Goal: Task Accomplishment & Management: Manage account settings

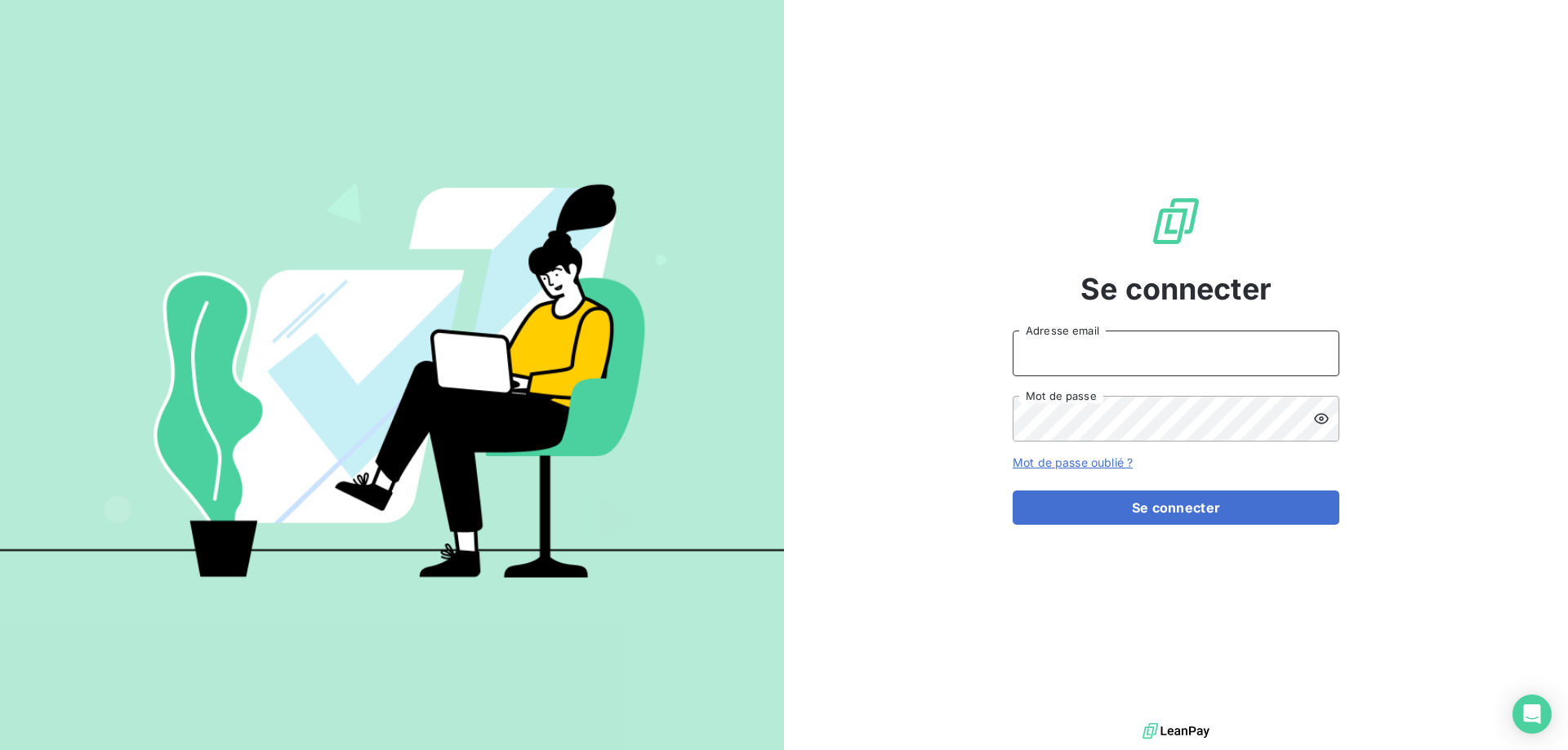
type input "[EMAIL_ADDRESS][DOMAIN_NAME]"
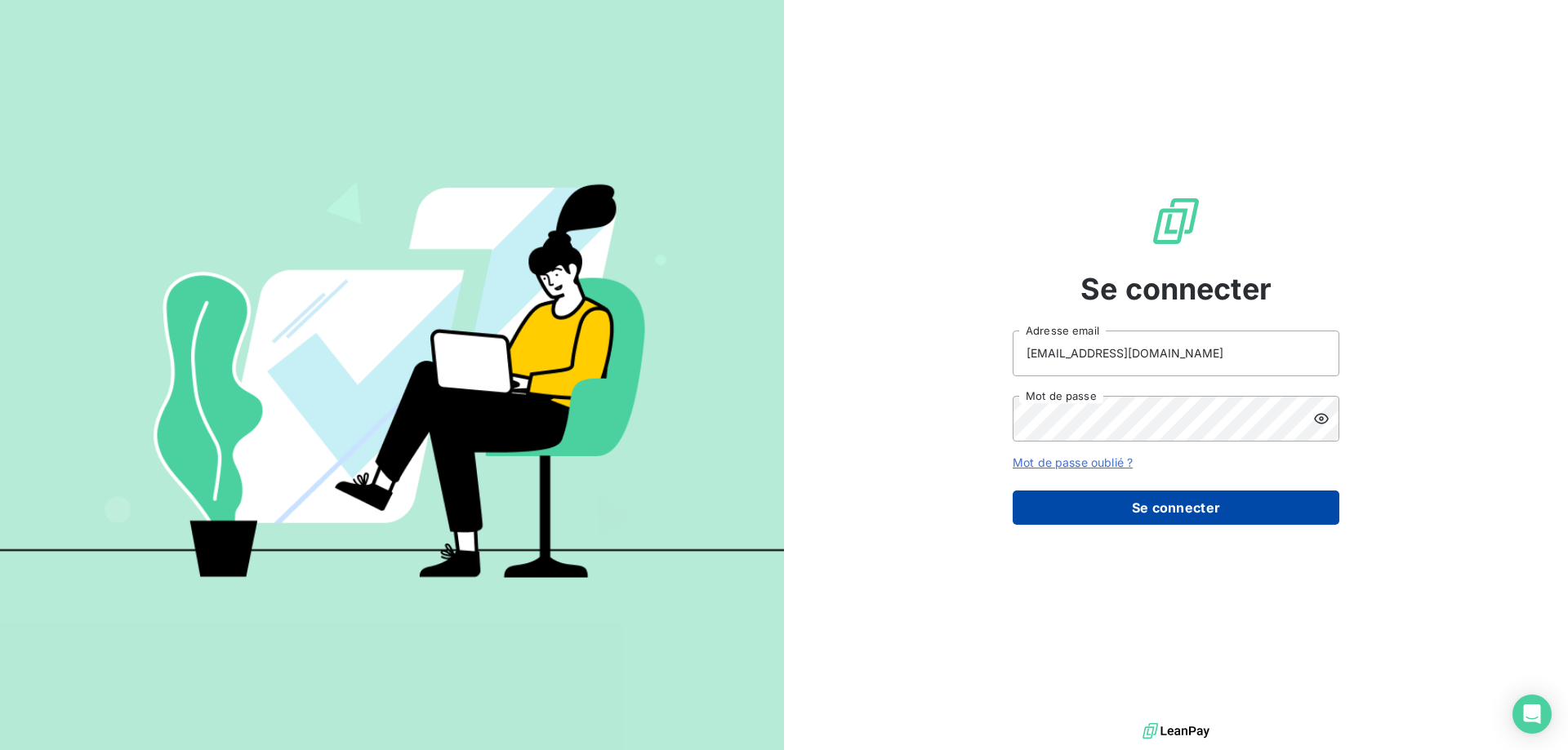
click at [1212, 517] on button "Se connecter" at bounding box center [1175, 508] width 327 height 35
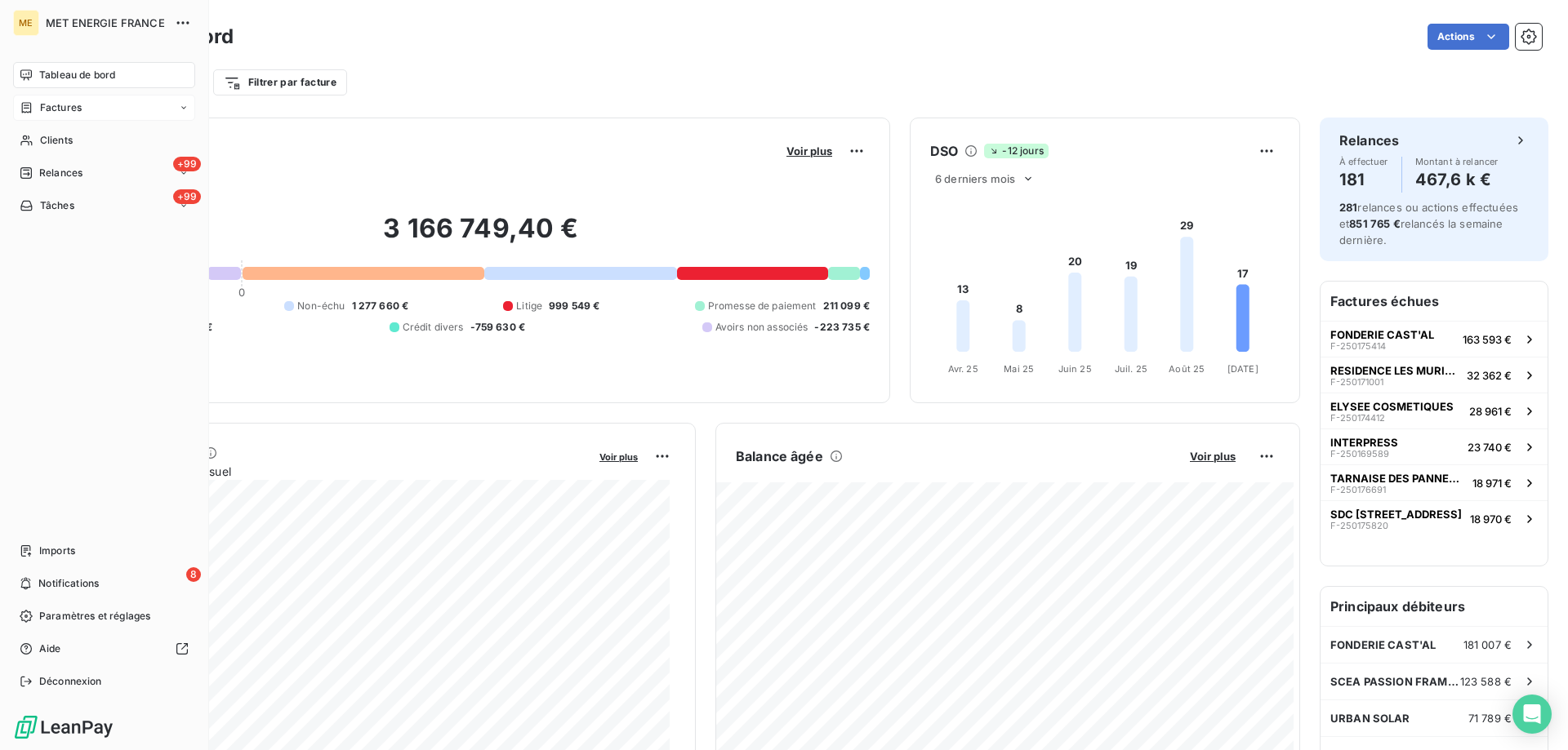
click at [63, 104] on span "Factures" at bounding box center [61, 107] width 42 height 15
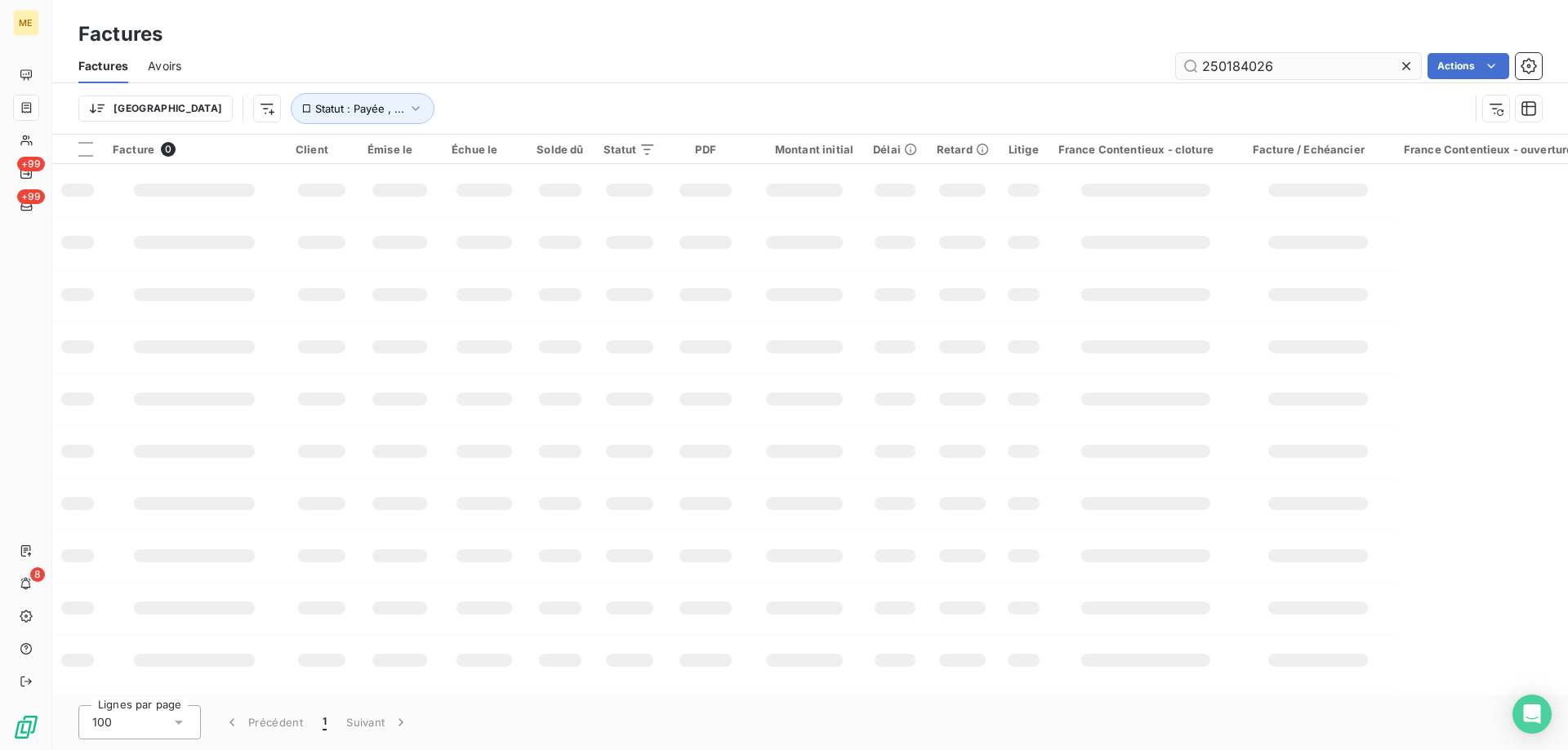
click at [1231, 66] on input "250184026" at bounding box center [1298, 65] width 245 height 26
type input "F-250184026"
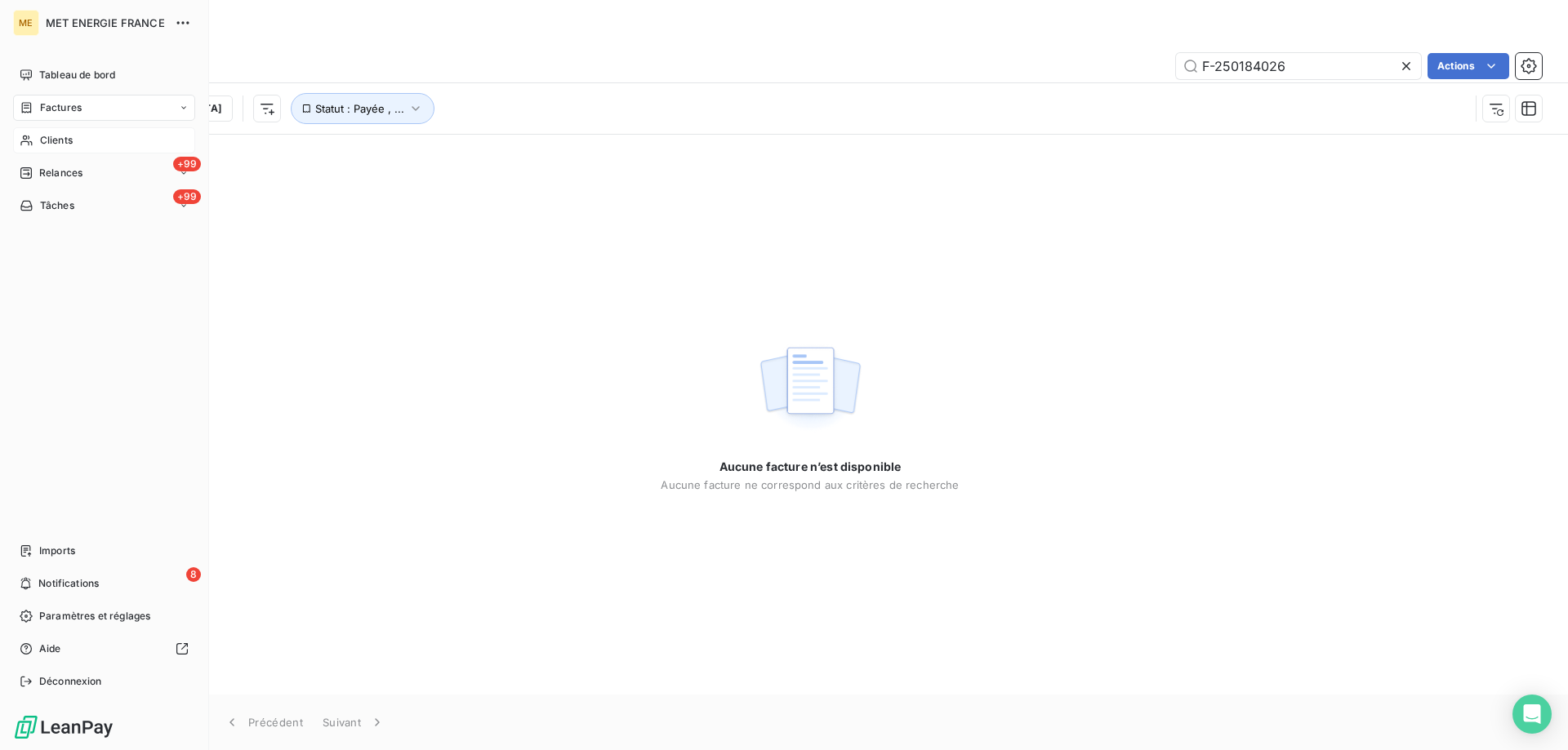
click at [30, 136] on icon at bounding box center [27, 140] width 14 height 13
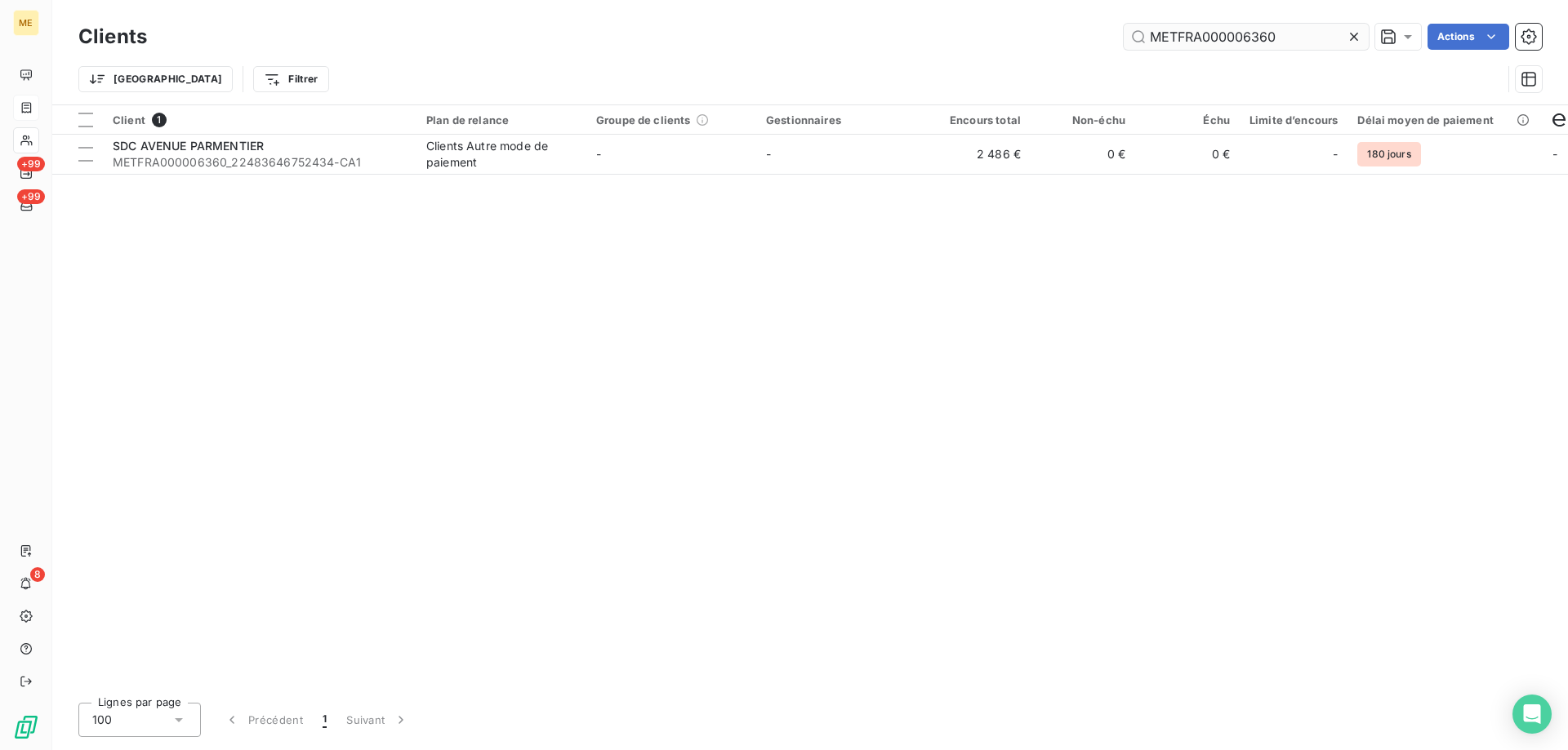
click at [1232, 40] on input "METFRA000006360" at bounding box center [1245, 37] width 245 height 26
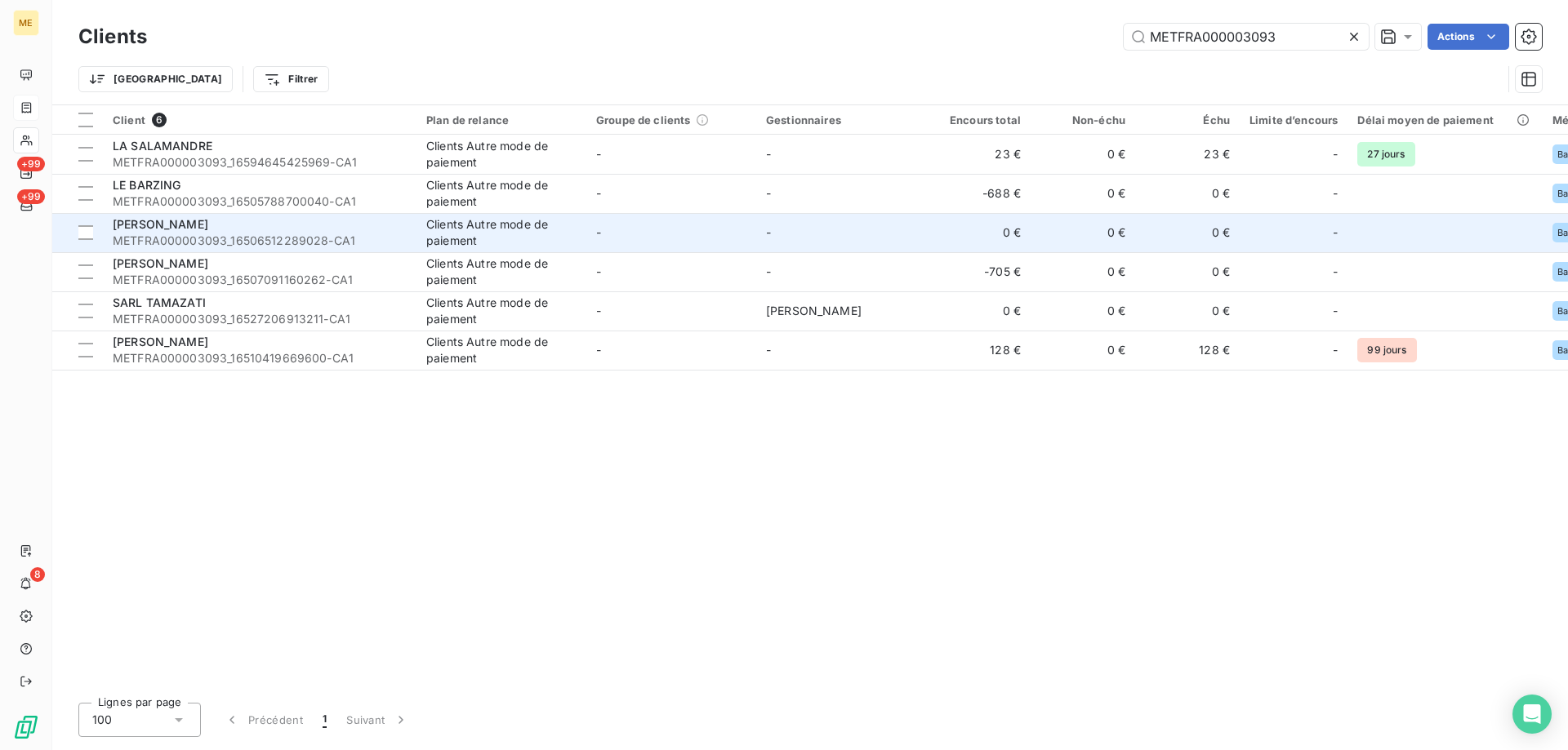
type input "METFRA000003093"
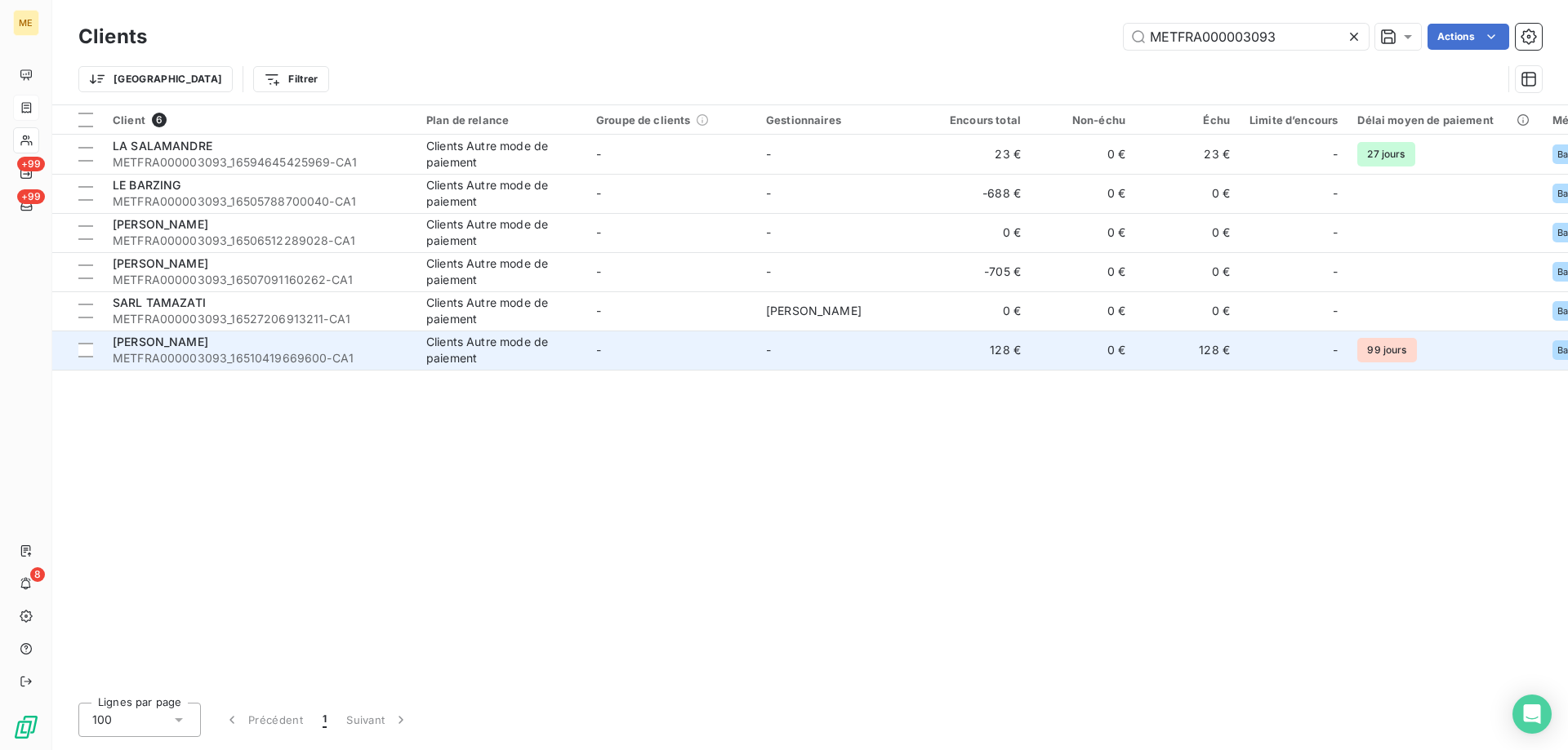
click at [208, 353] on span "METFRA000003093_16510419669600-CA1" at bounding box center [260, 358] width 294 height 16
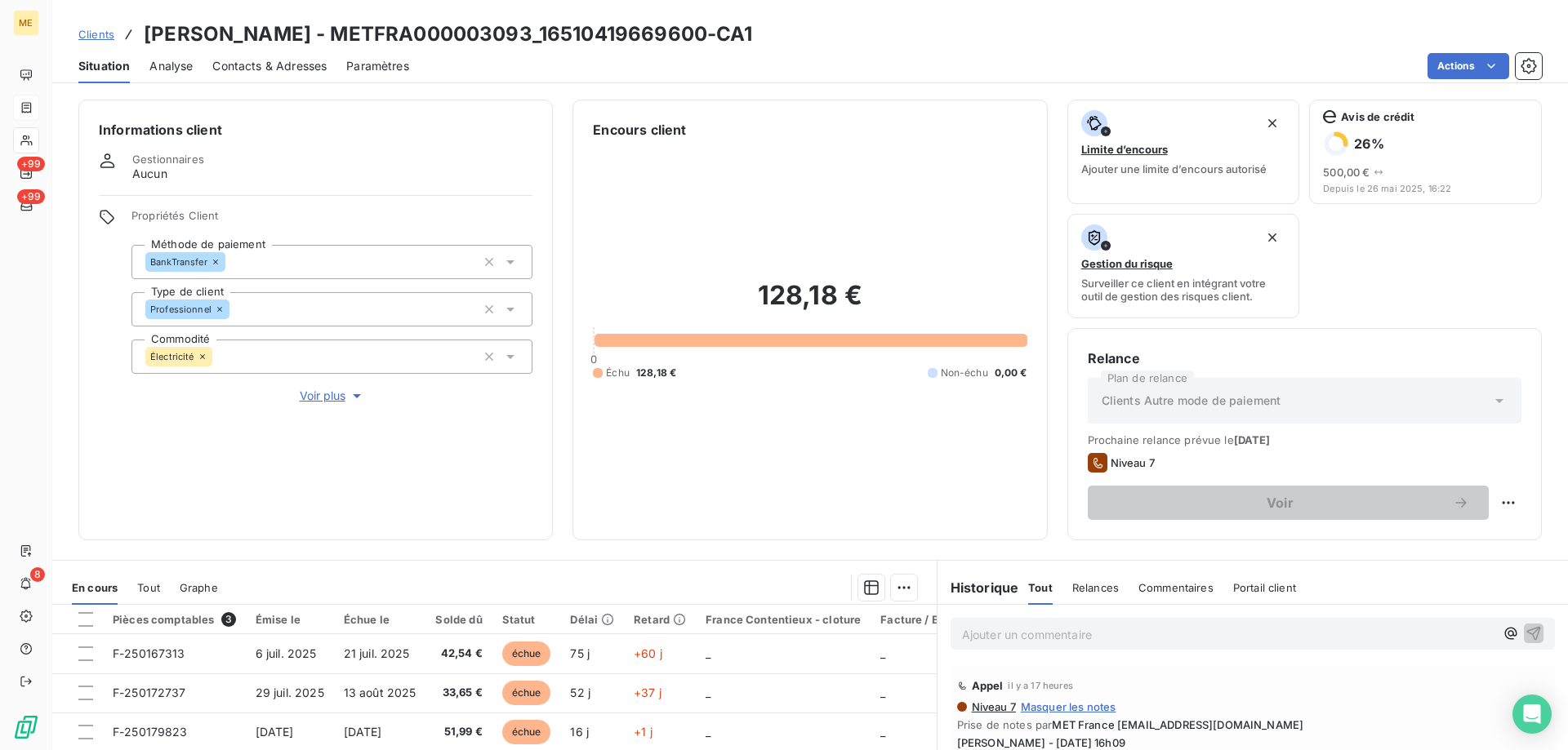
click at [85, 611] on th at bounding box center [77, 620] width 51 height 30
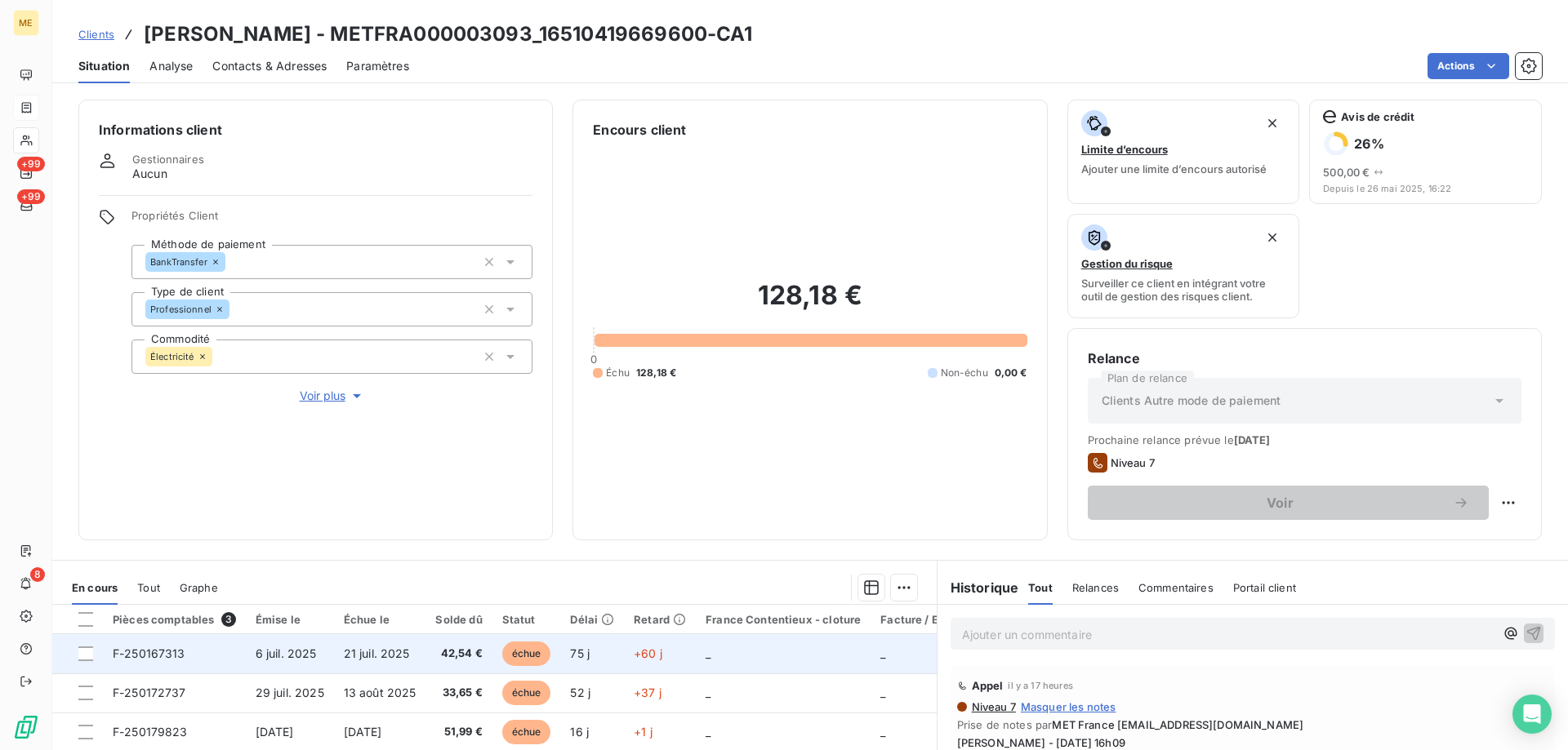
click at [76, 635] on td at bounding box center [77, 654] width 51 height 40
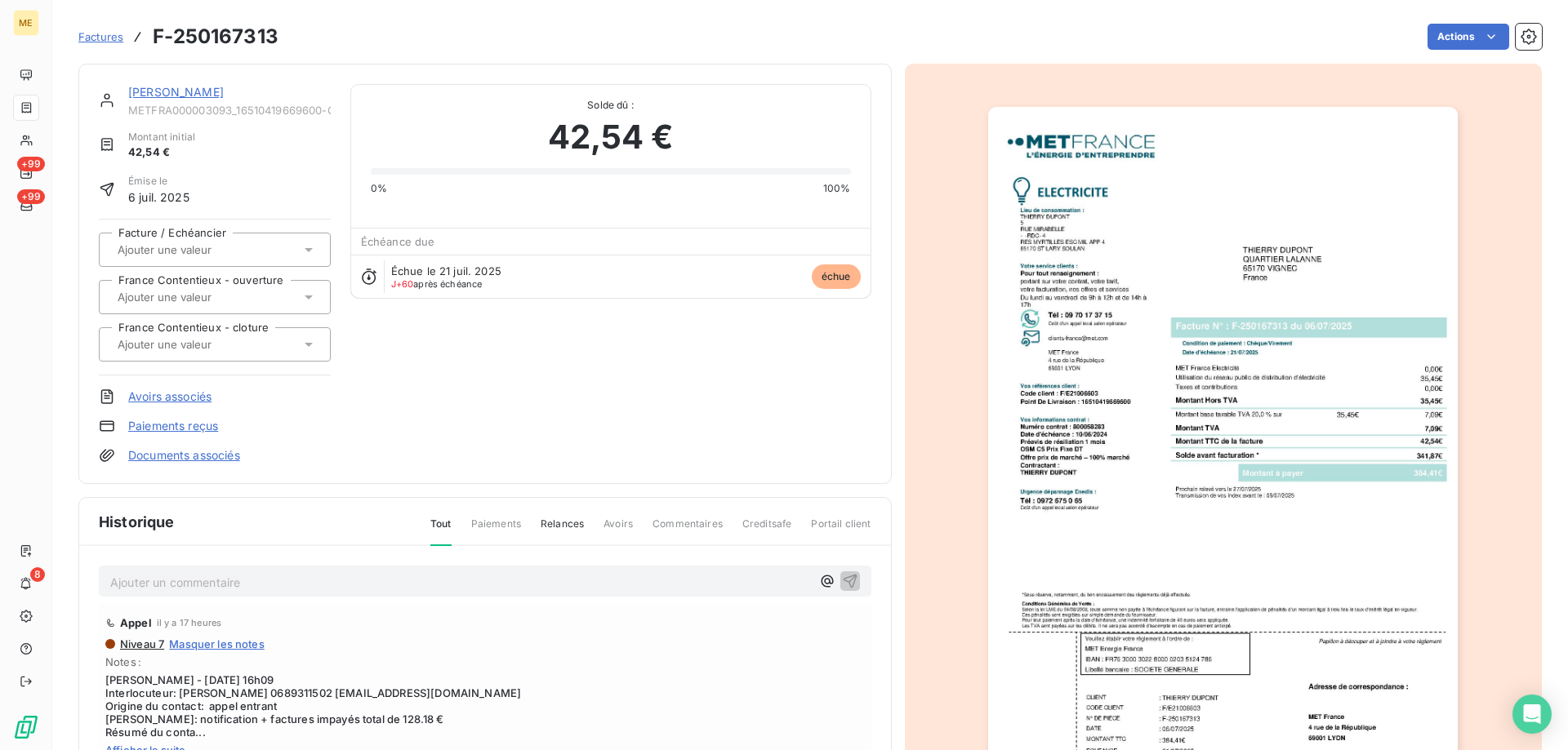
click at [186, 85] on link "[PERSON_NAME]" at bounding box center [176, 92] width 95 height 14
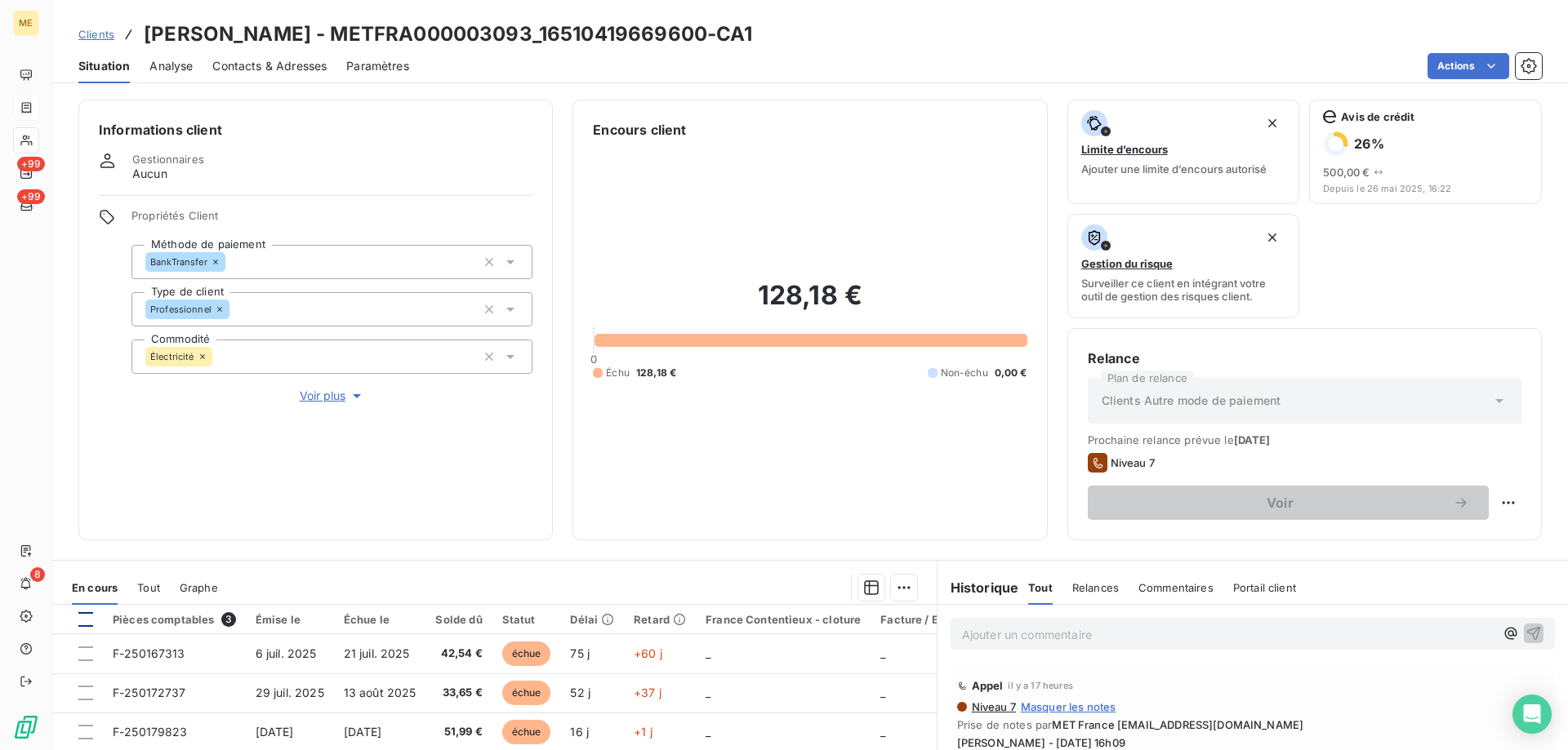
click at [89, 625] on div at bounding box center [85, 619] width 15 height 15
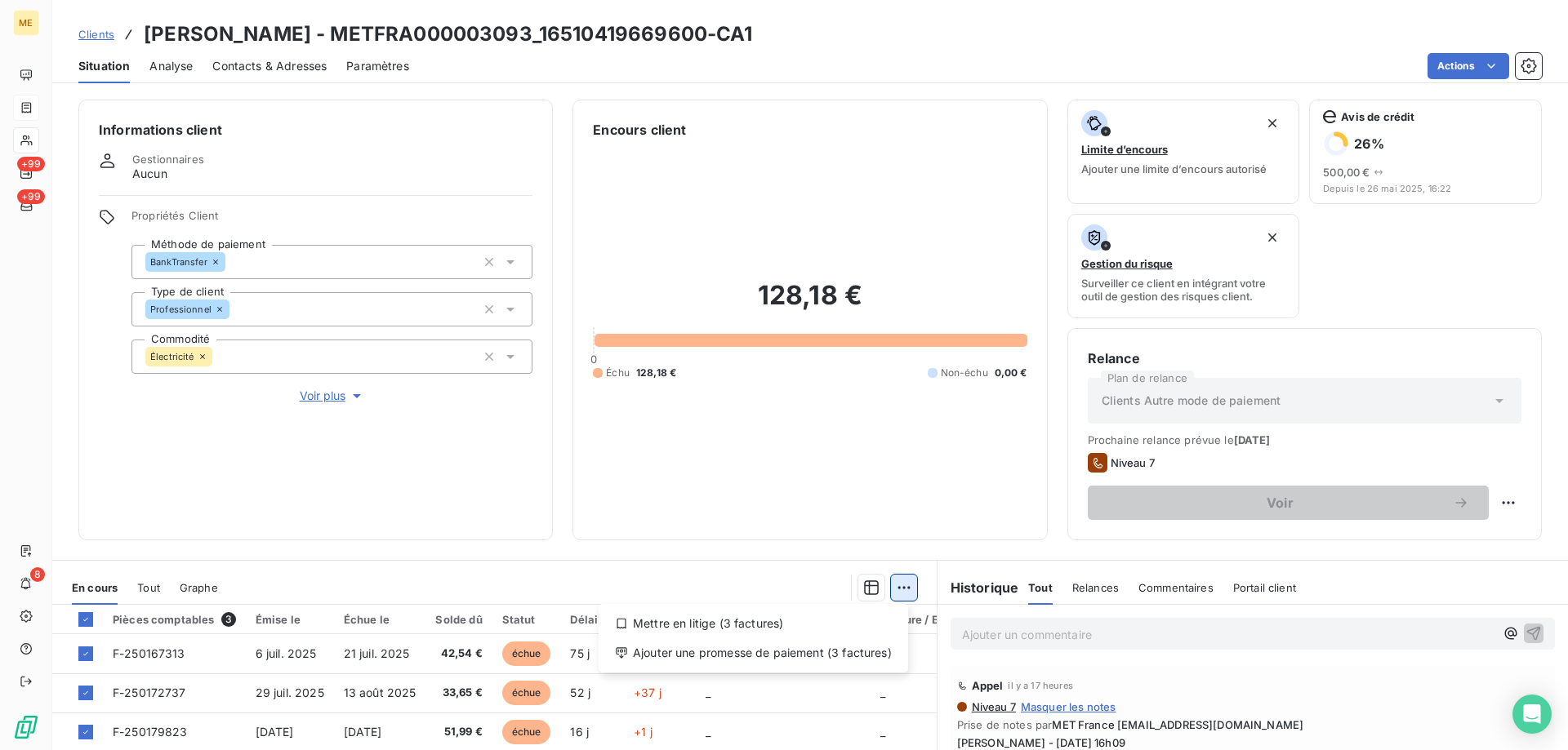
click at [900, 597] on html "ME +99 +99 8 Clients [PERSON_NAME] - METFRA000003093_16510419669600-CA1 Situati…" at bounding box center [784, 375] width 1568 height 750
click at [827, 648] on div "Ajouter une promesse de paiement (3 factures)" at bounding box center [753, 653] width 297 height 26
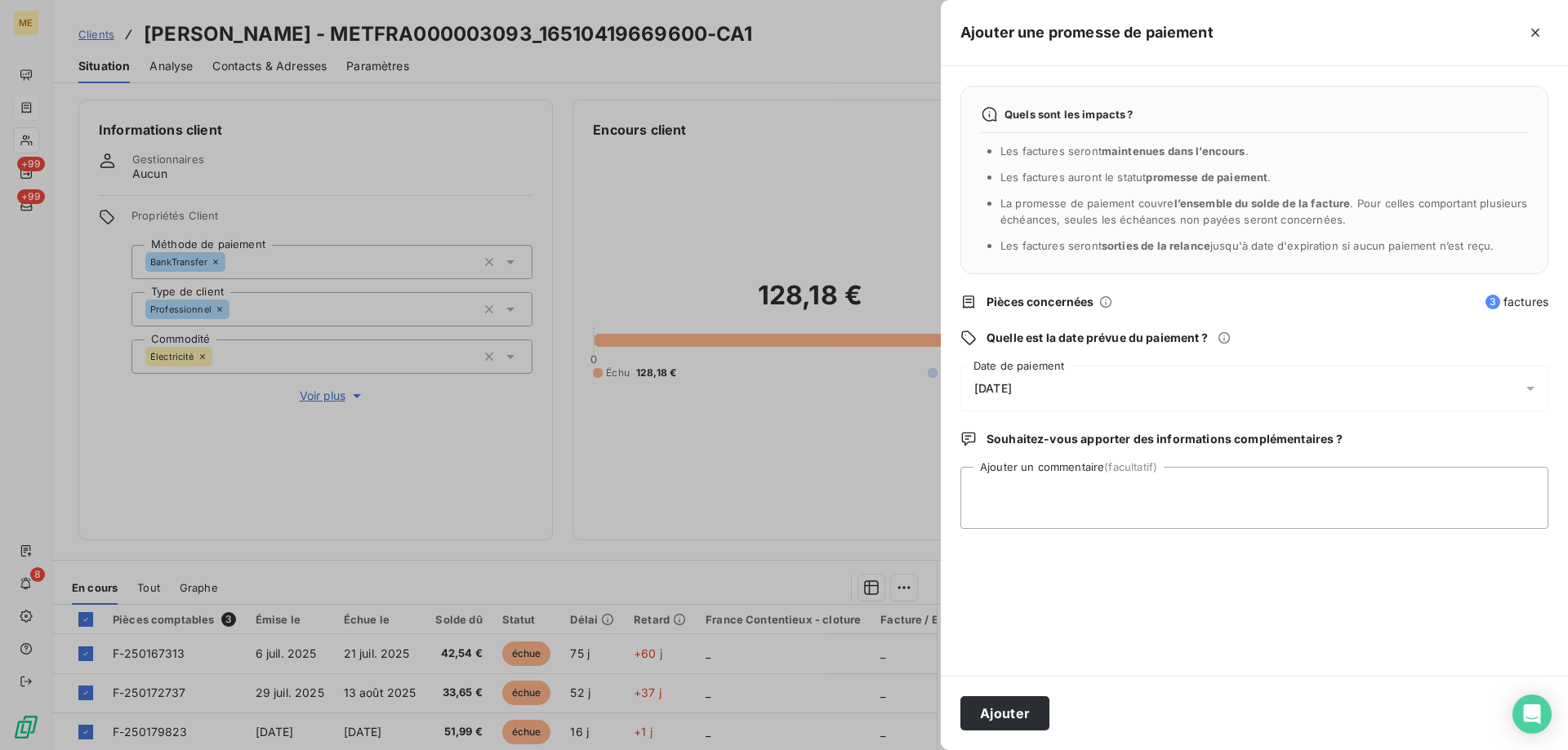
click at [1123, 400] on div "[DATE]" at bounding box center [1254, 389] width 588 height 46
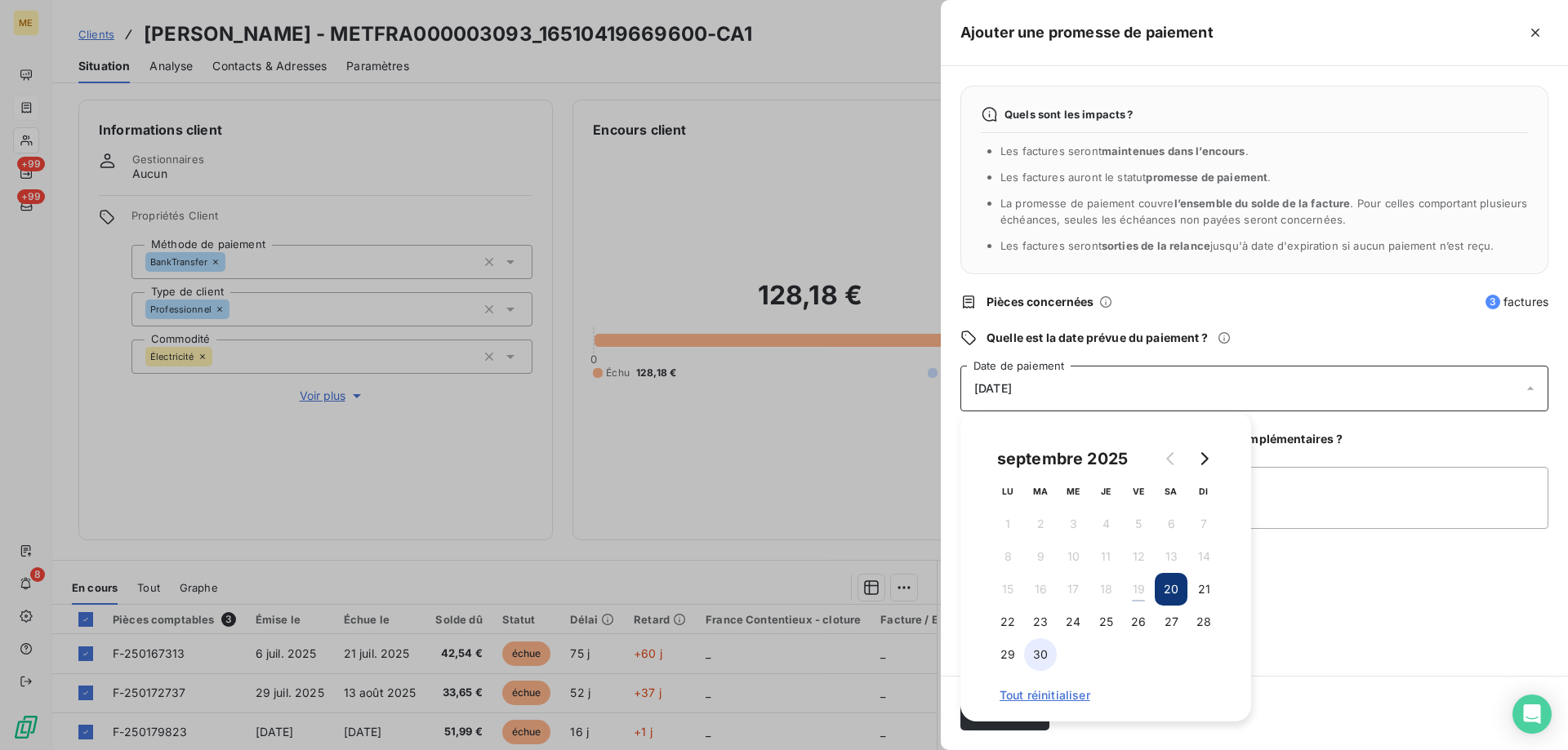
click at [1032, 666] on button "30" at bounding box center [1040, 655] width 33 height 33
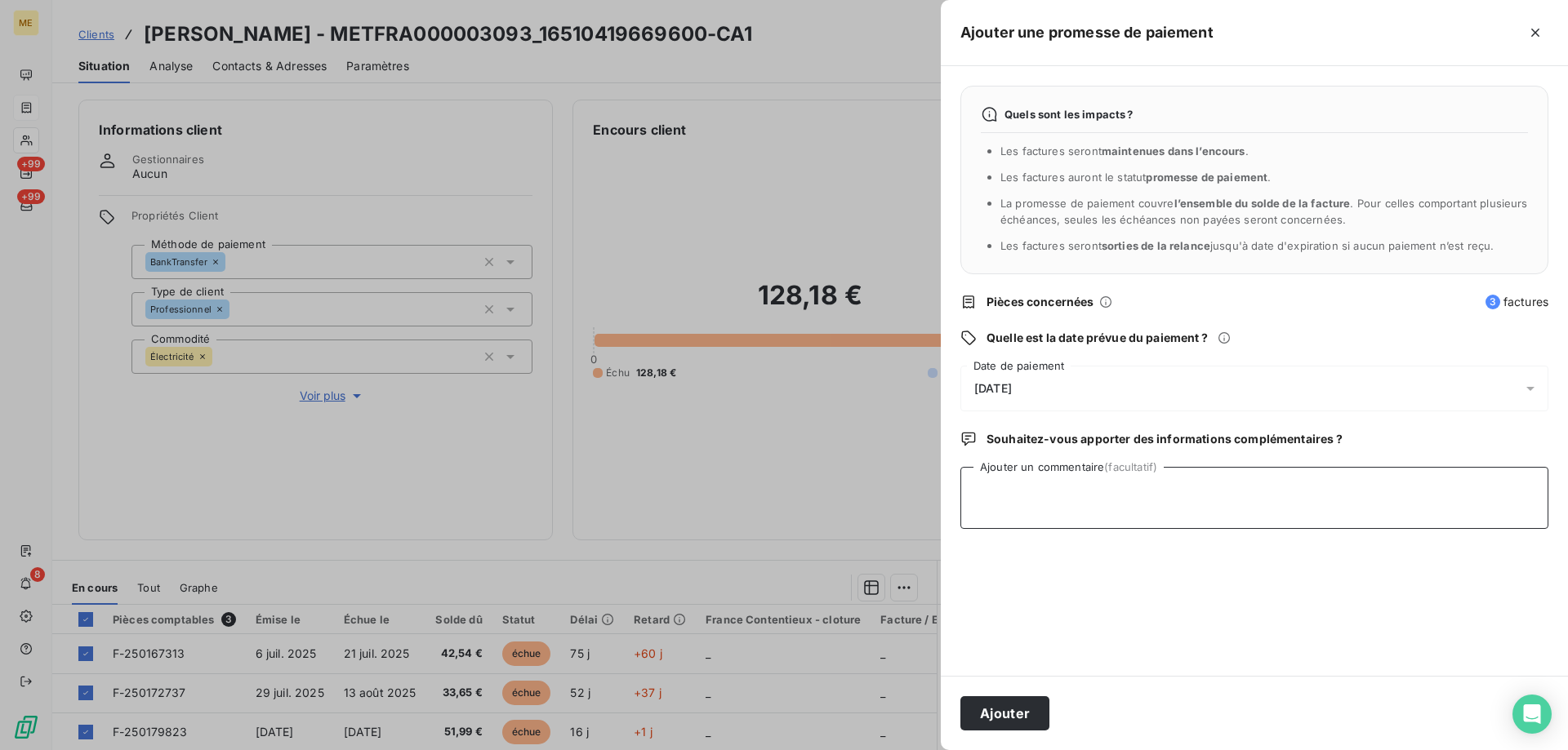
click at [1278, 503] on textarea "Ajouter un commentaire (facultatif)" at bounding box center [1254, 498] width 588 height 62
click at [1334, 499] on textarea "Kenza / interaction du / avis de virement d'un montant de 128.18€" at bounding box center [1254, 498] width 588 height 62
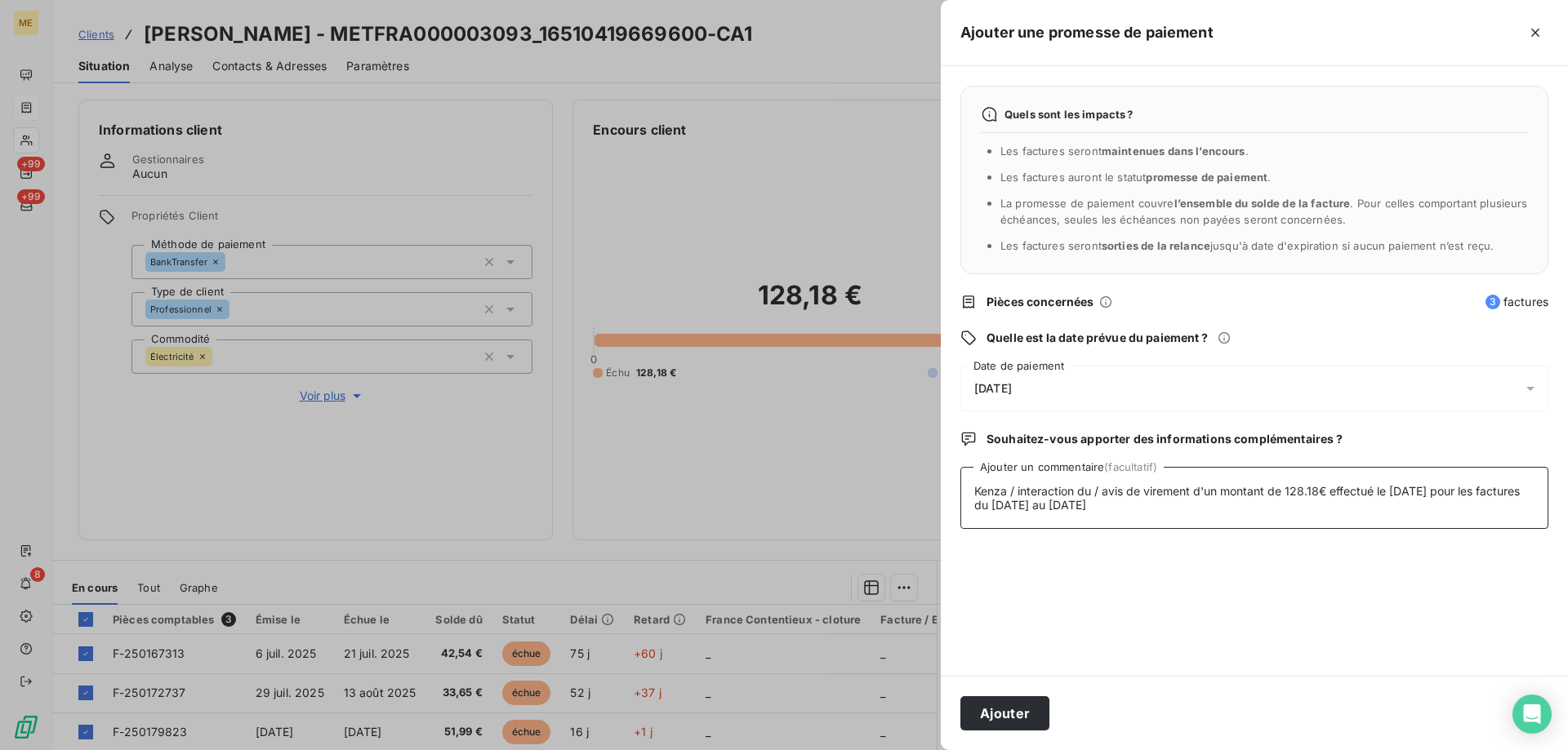
click at [1120, 510] on textarea "Kenza / interaction du / avis de virement d'un montant de 128.18€ effectué le […" at bounding box center [1254, 498] width 588 height 62
type textarea "Kenza / interaction du / avis de virement d'un montant de 128.18€ effectué le […"
click at [1137, 380] on div "[DATE]" at bounding box center [1254, 389] width 588 height 46
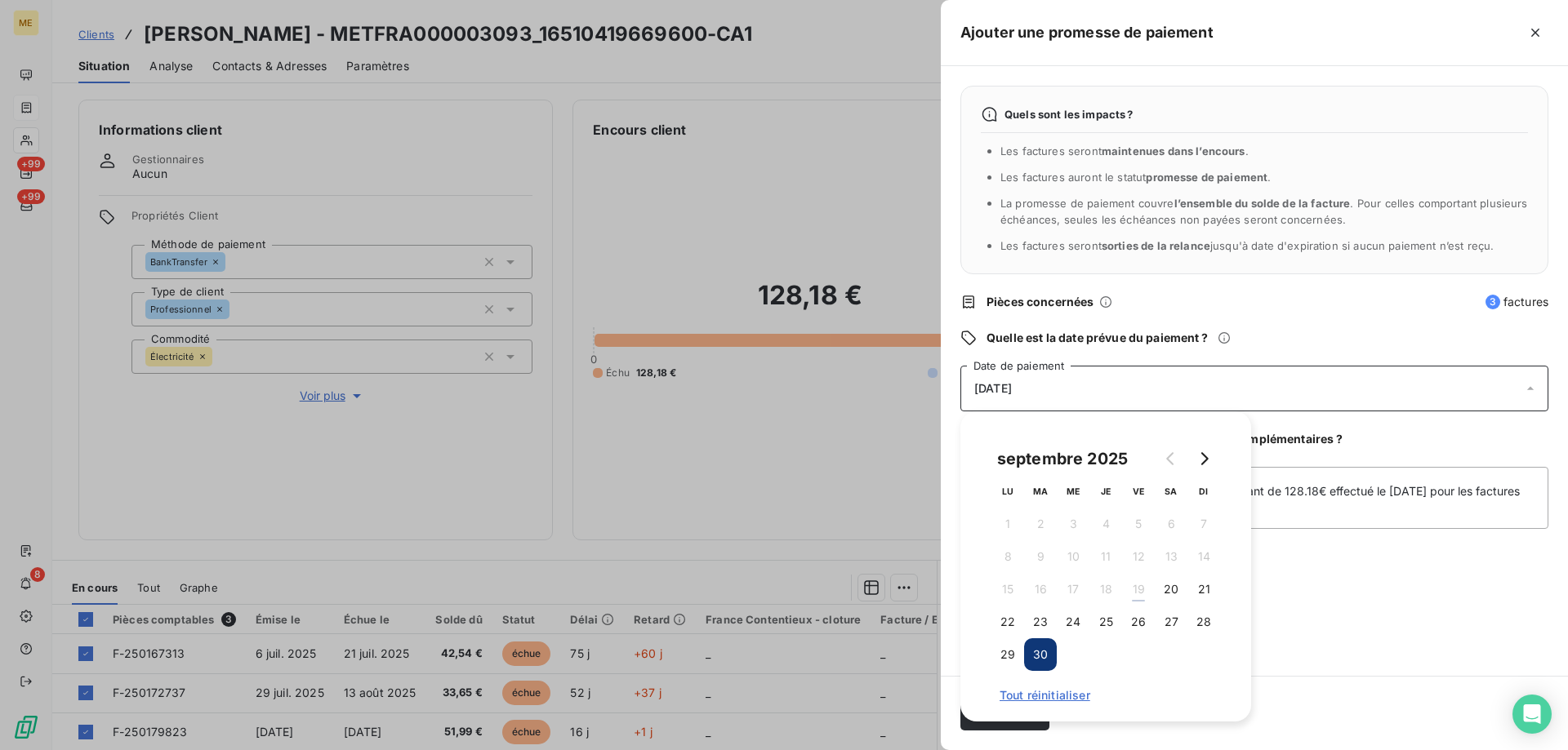
click at [1401, 623] on div "Quels sont les impacts ? Les factures seront maintenues dans l’encours . Les fa…" at bounding box center [1254, 371] width 627 height 610
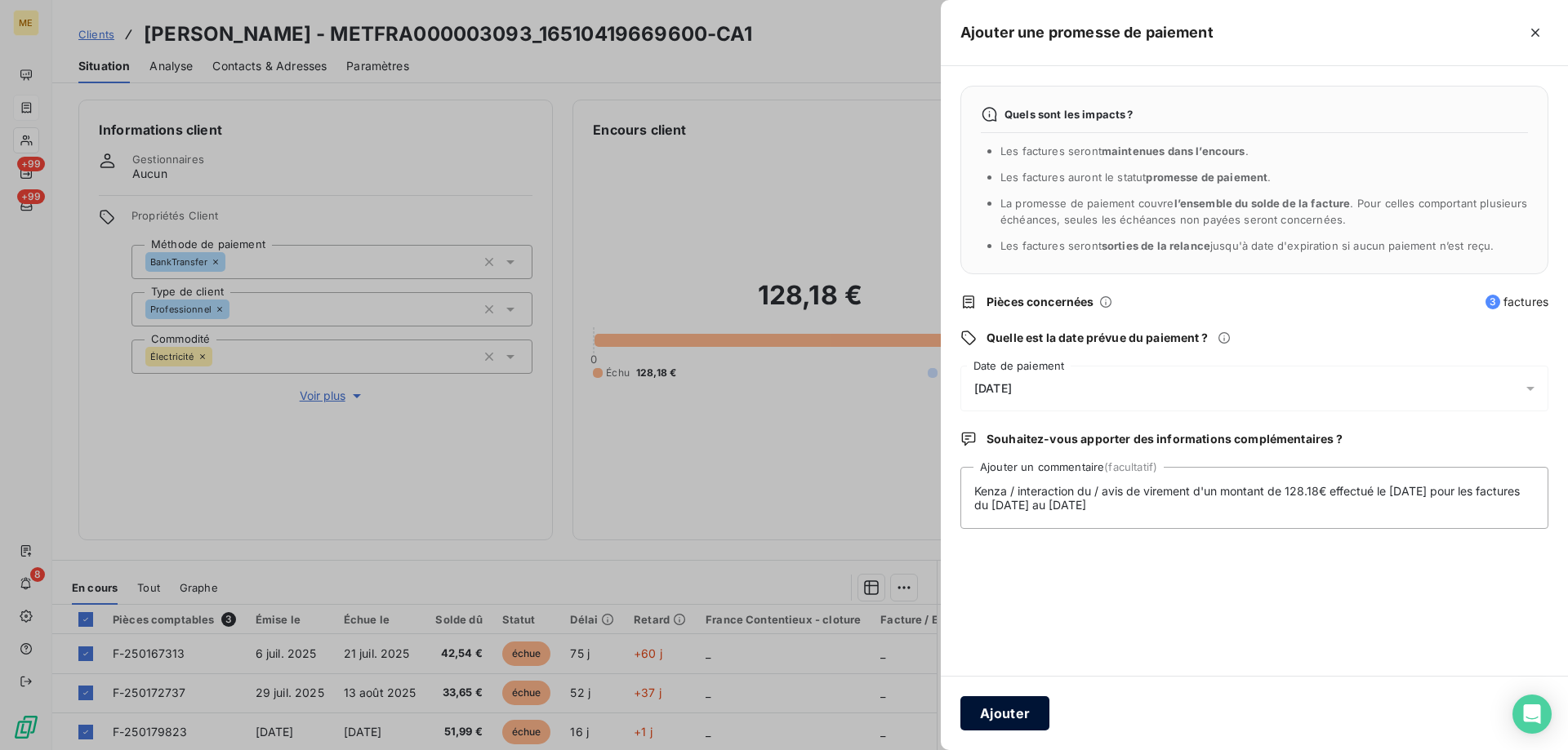
click at [1030, 718] on button "Ajouter" at bounding box center [1005, 713] width 89 height 35
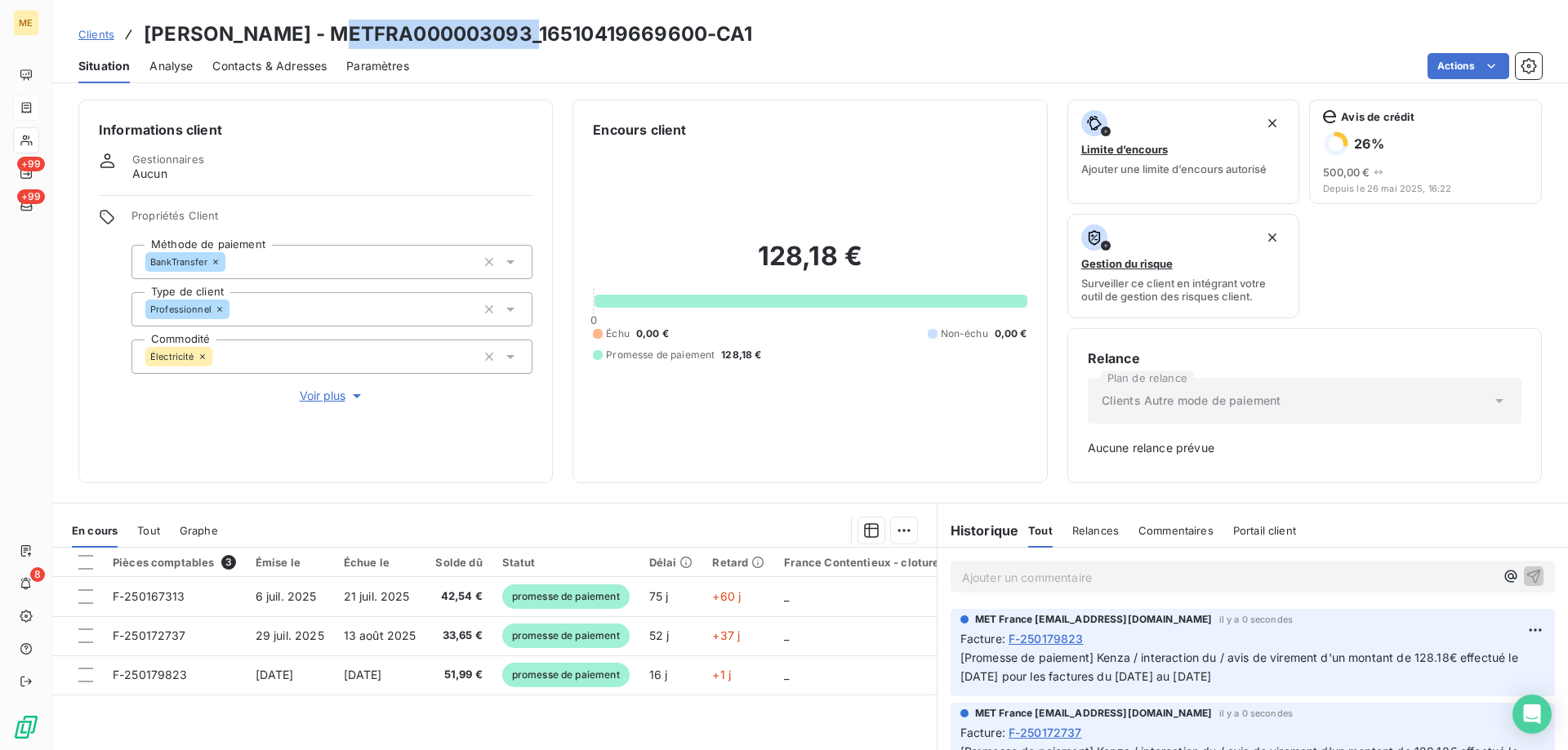
copy h3 "METFRA000003093"
drag, startPoint x: 334, startPoint y: 37, endPoint x: 538, endPoint y: 29, distance: 204.2
click at [538, 29] on h3 "[PERSON_NAME] - METFRA000003093_16510419669600-CA1" at bounding box center [449, 35] width 609 height 30
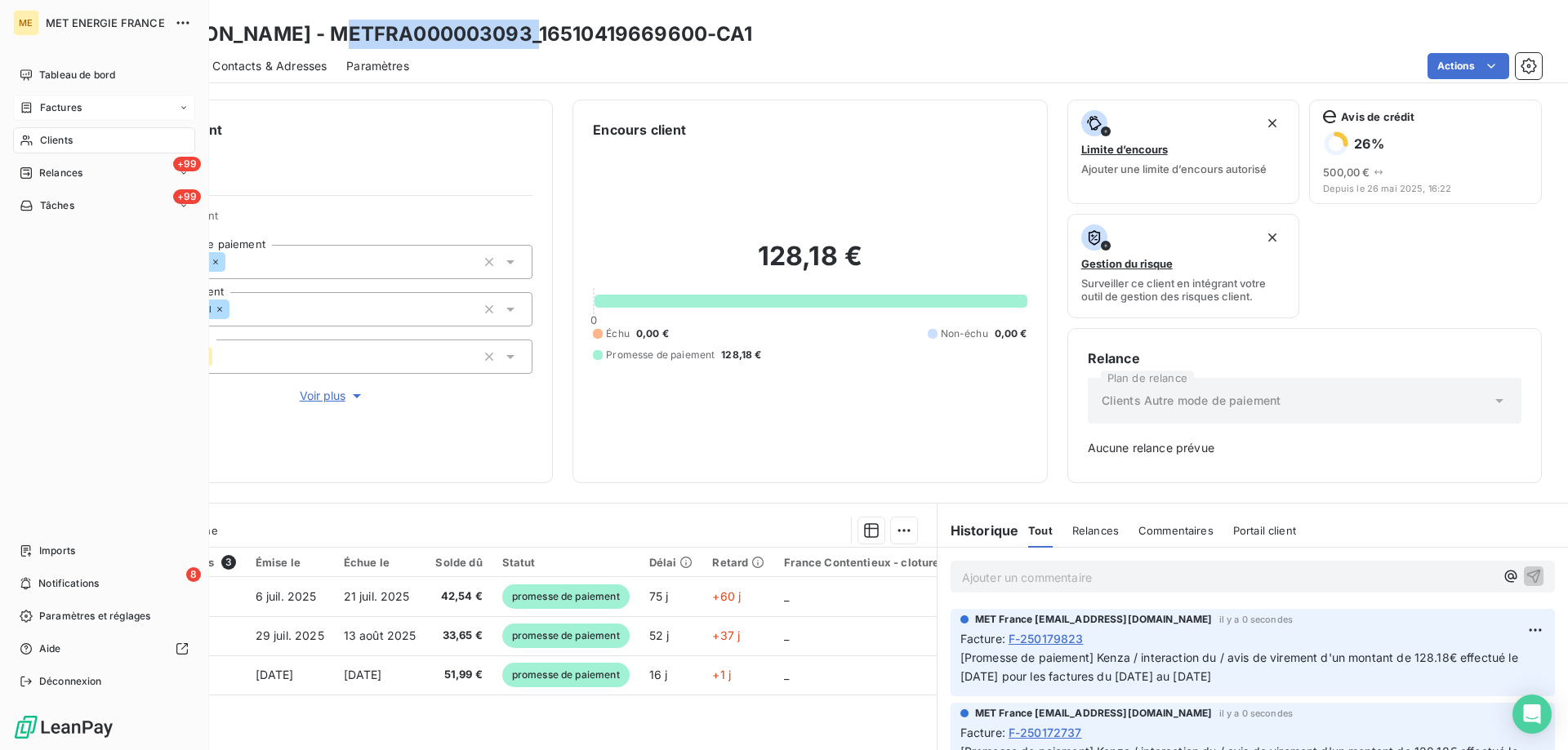
click at [90, 131] on div "Clients" at bounding box center [104, 140] width 183 height 26
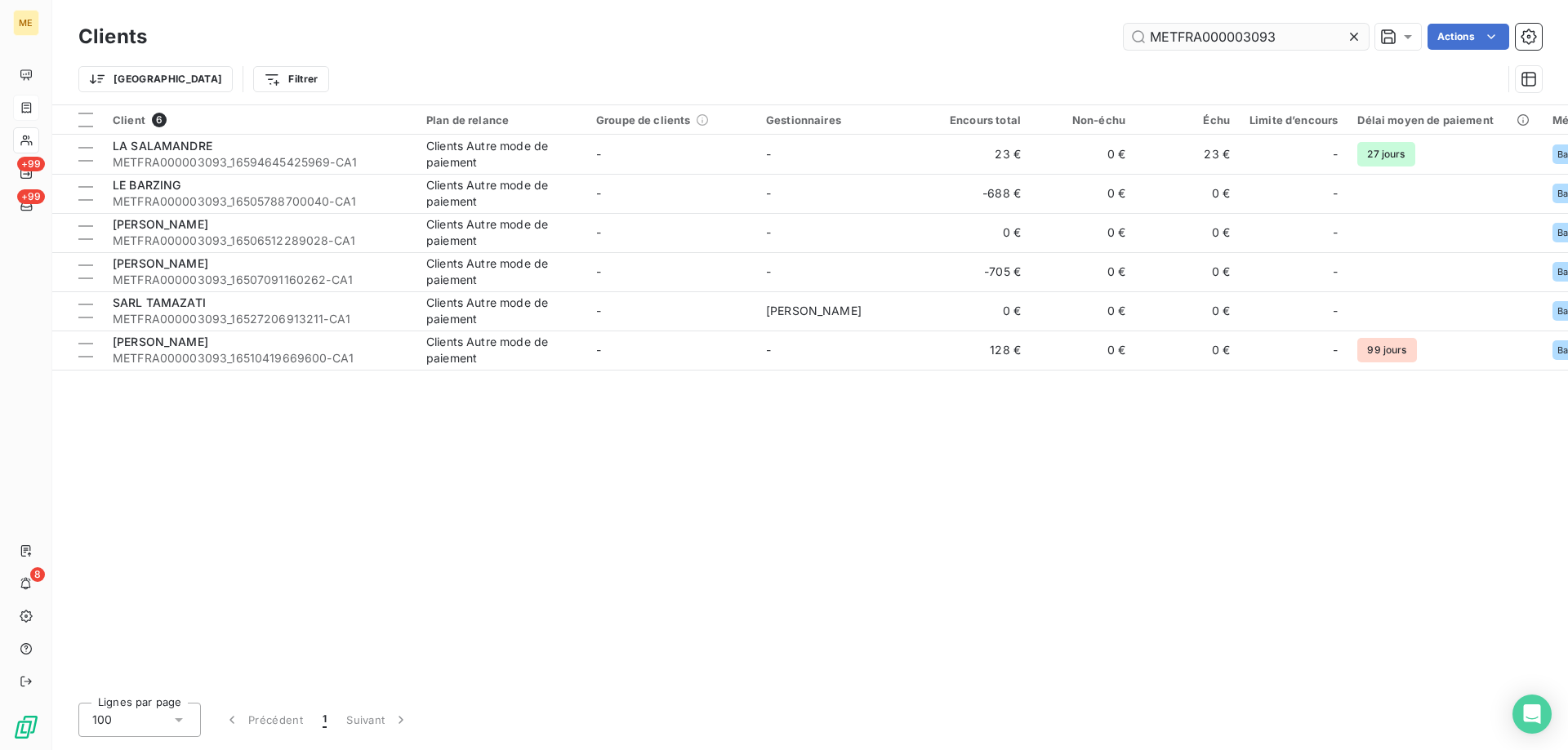
click at [1294, 35] on input "METFRA000003093" at bounding box center [1245, 37] width 245 height 26
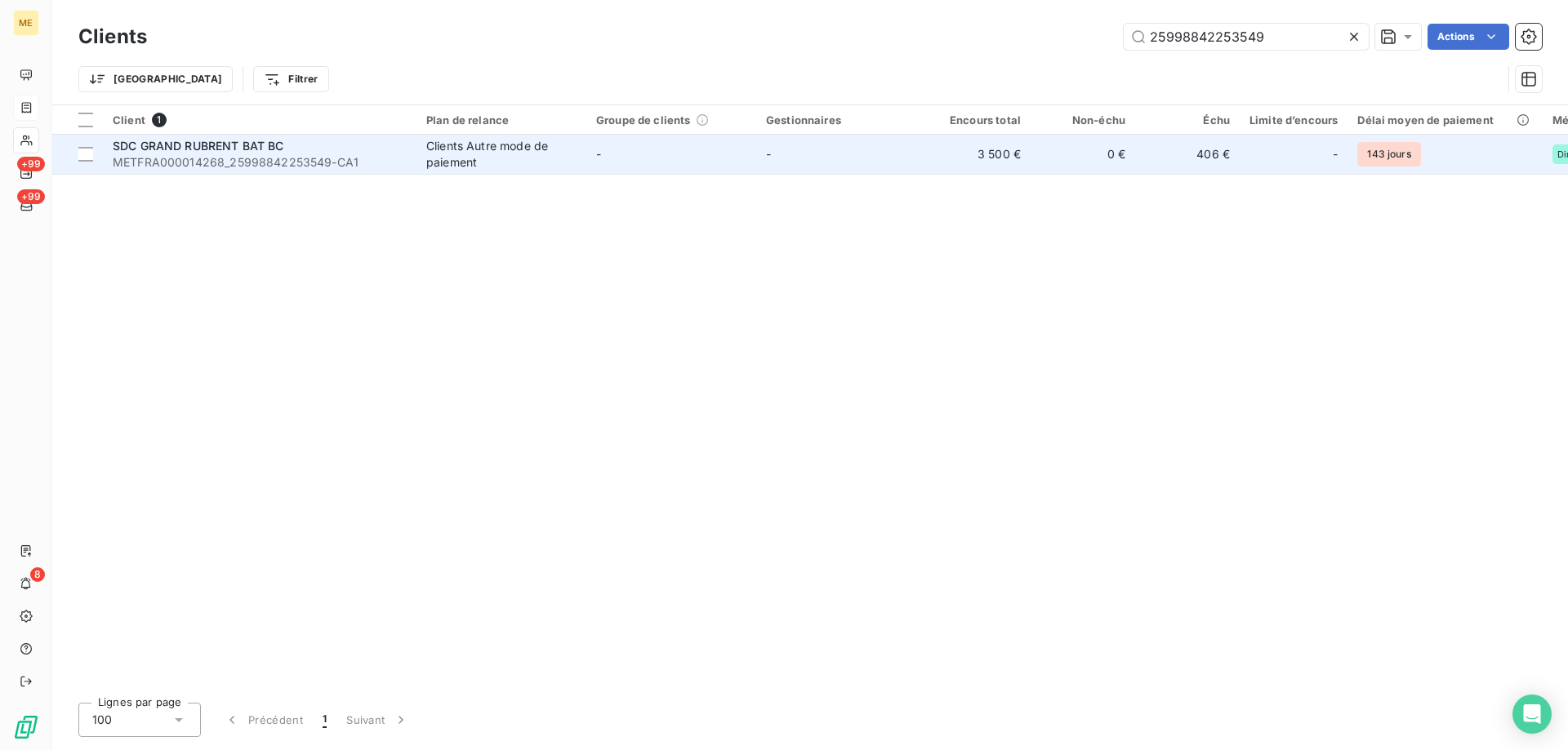
type input "25998842253549"
click at [287, 158] on span "METFRA000014268_25998842253549-CA1" at bounding box center [260, 163] width 294 height 16
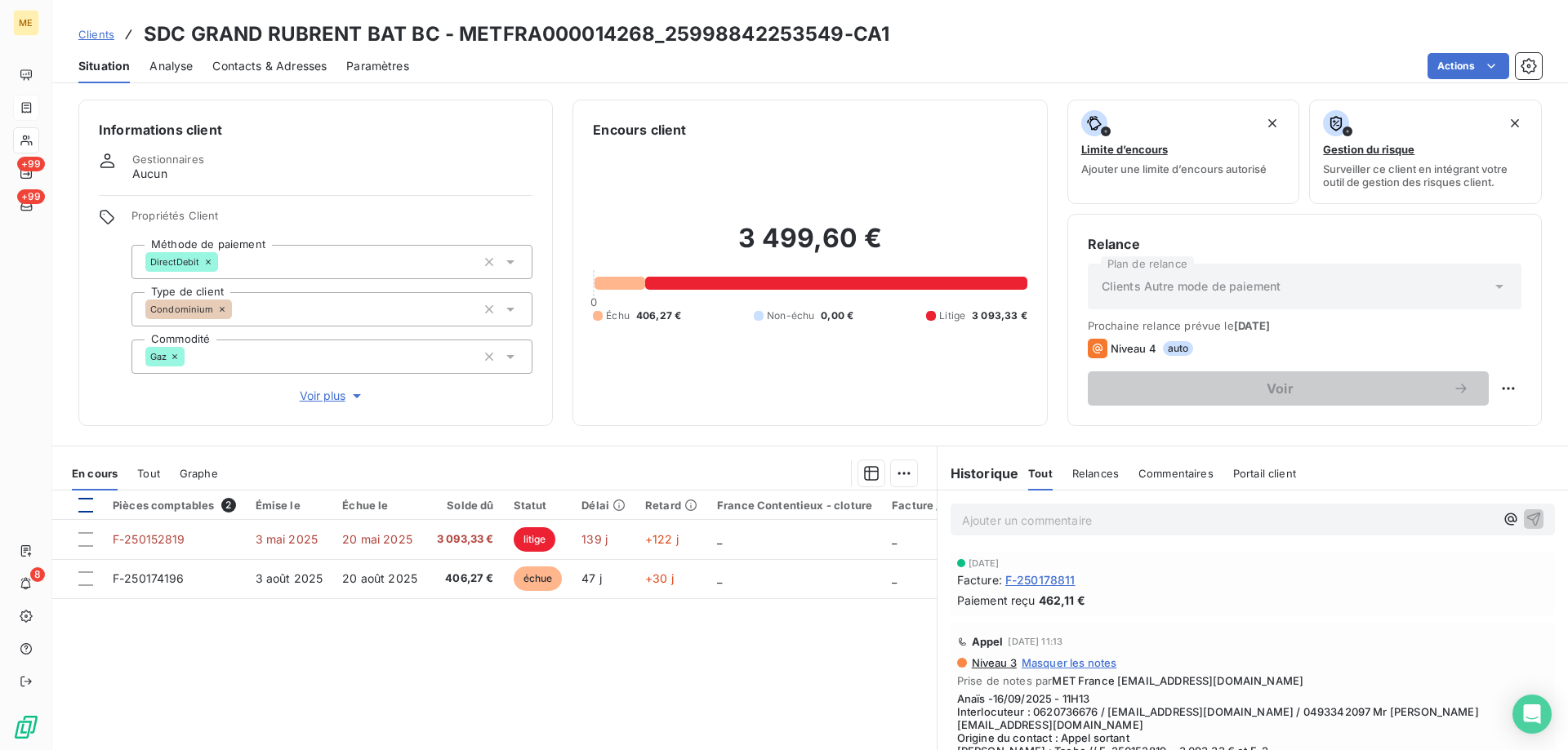
click at [85, 503] on div at bounding box center [85, 505] width 15 height 15
click at [906, 475] on html "ME +99 +99 8 Clients SDC GRAND RUBRENT BAT BC - METFRA000014268_25998842253549-…" at bounding box center [784, 375] width 1568 height 750
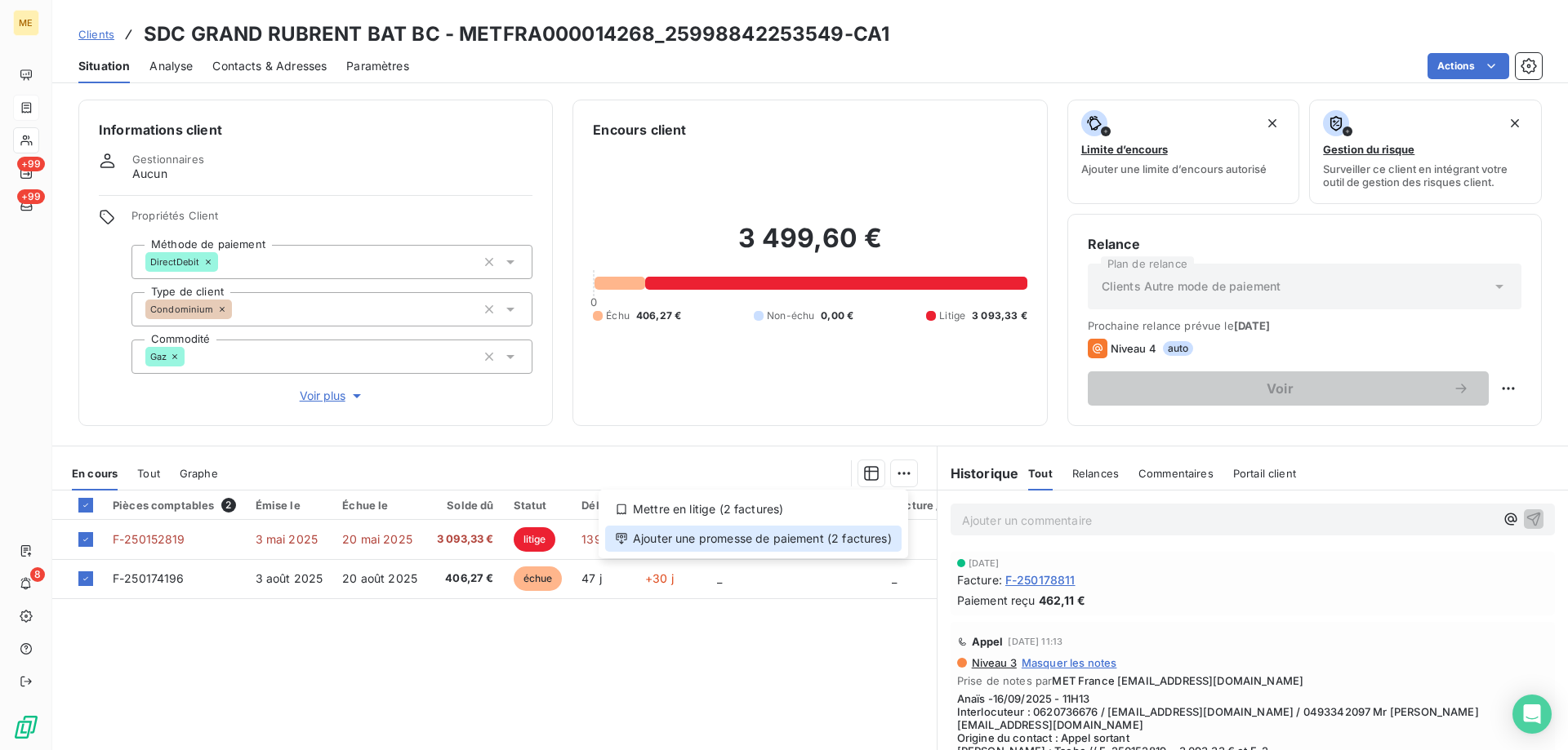
click at [838, 543] on div "Ajouter une promesse de paiement (2 factures)" at bounding box center [753, 539] width 297 height 26
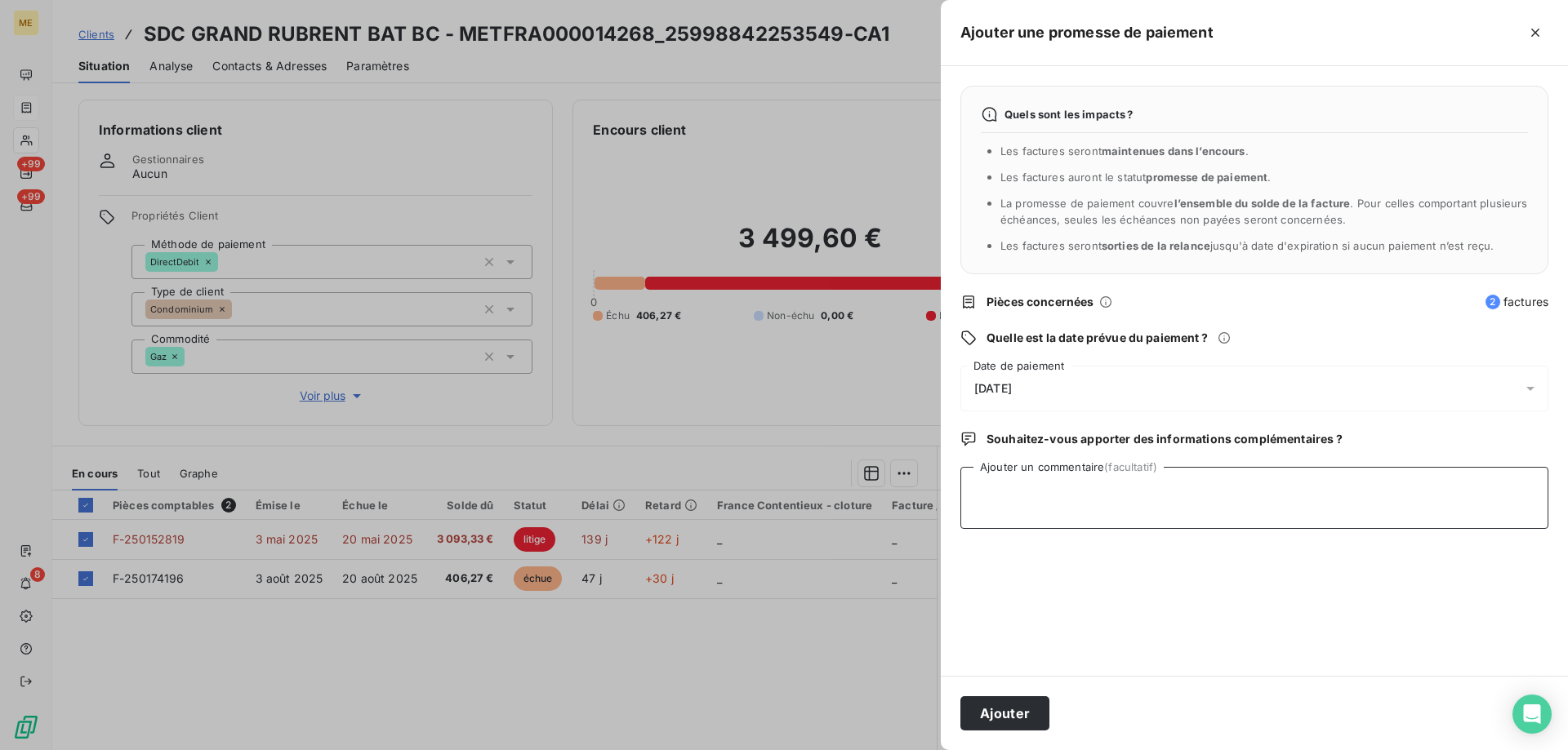
click at [1098, 473] on textarea "Ajouter un commentaire (facultatif)" at bounding box center [1254, 498] width 588 height 62
click at [1150, 391] on div "[DATE]" at bounding box center [1254, 389] width 588 height 46
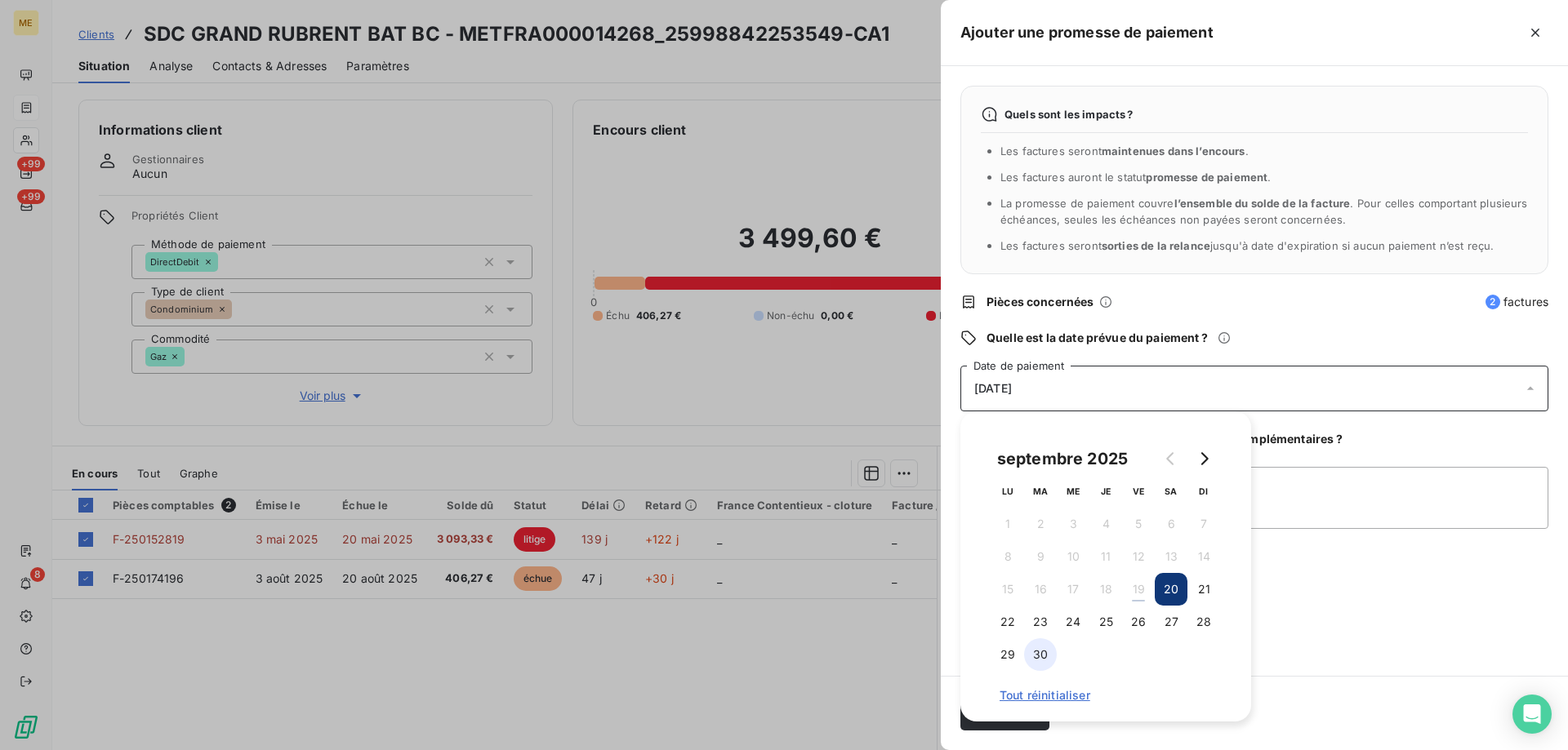
click at [1029, 657] on button "30" at bounding box center [1040, 655] width 33 height 33
click at [1359, 484] on textarea "Ajouter un commentaire (facultatif)" at bounding box center [1254, 498] width 588 height 62
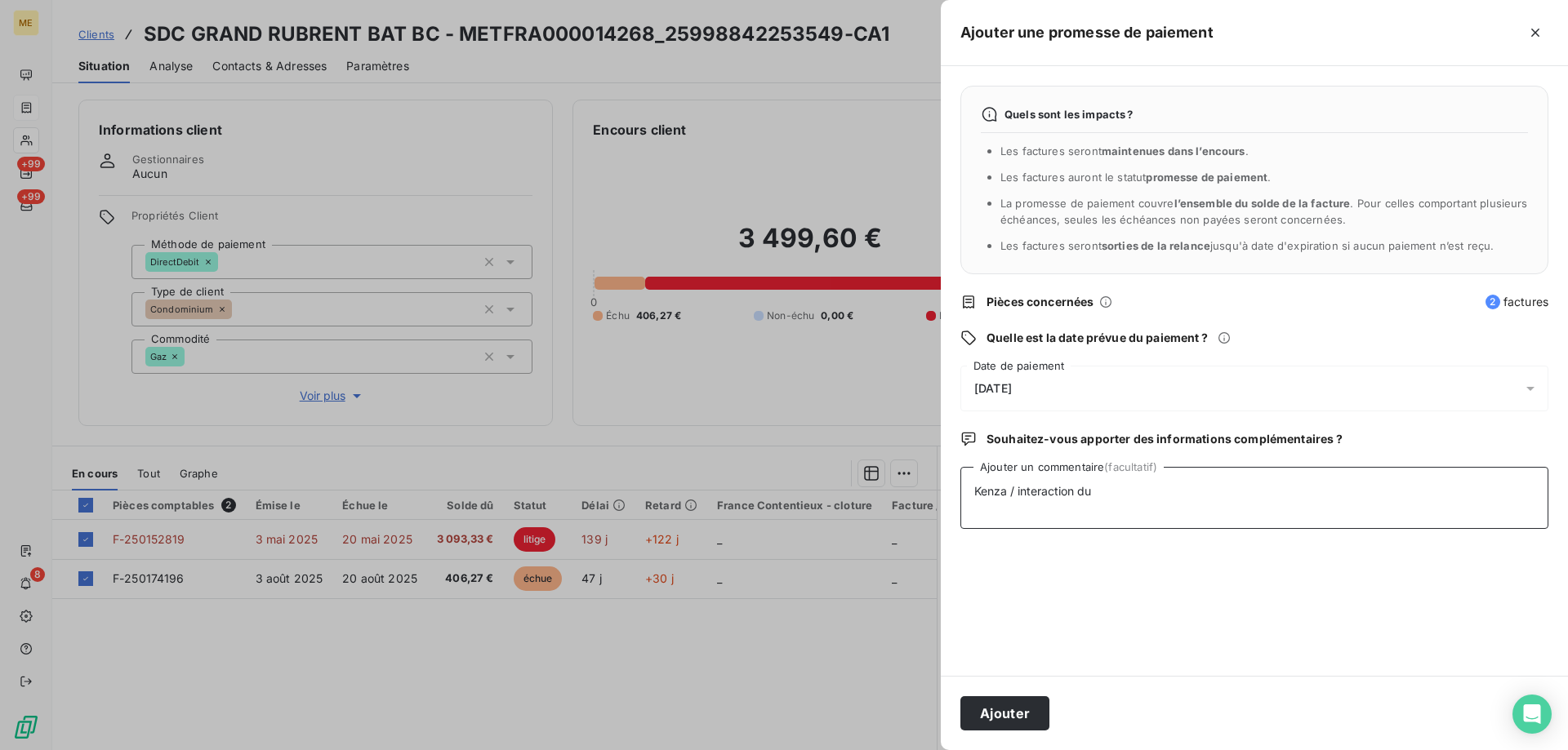
paste textarea "[DATE] 15:24"
click at [1225, 489] on textarea "Kenza / interaction du [DATE] 15:24 /" at bounding box center [1254, 498] width 588 height 62
paste textarea "3499.60"
click at [1163, 512] on textarea "Kenza / interaction du [DATE] 15:24 / avis de virement effectué le [DATE] d'un …" at bounding box center [1254, 498] width 588 height 62
paste textarea "250152819"
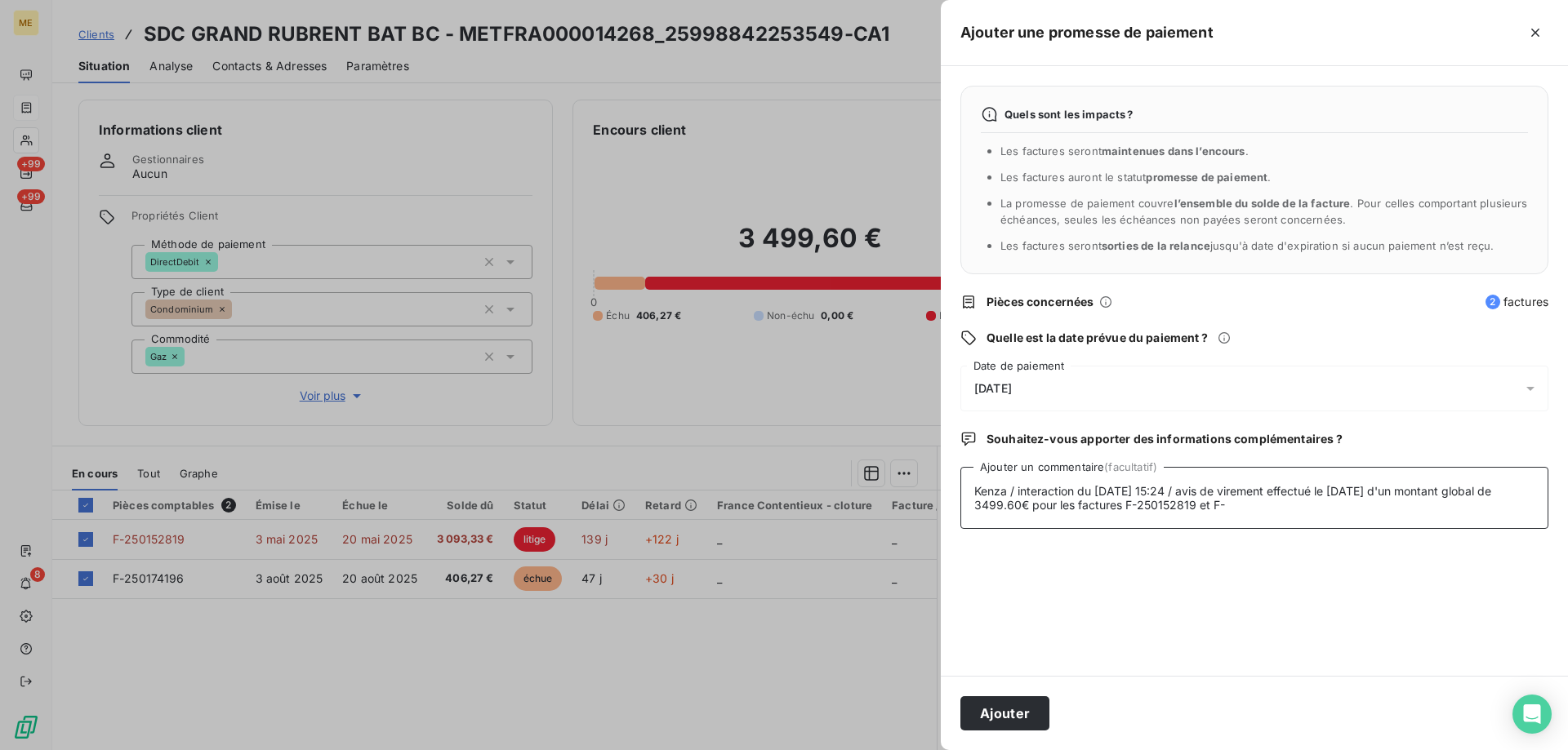
click at [1243, 500] on textarea "Kenza / interaction du [DATE] 15:24 / avis de virement effectué le [DATE] d'un …" at bounding box center [1254, 498] width 588 height 62
paste textarea "250174196"
type textarea "Kenza / interaction du [DATE] 15:24 / avis de virement effectué le [DATE] d'un …"
click at [979, 700] on button "Ajouter" at bounding box center [1005, 713] width 89 height 35
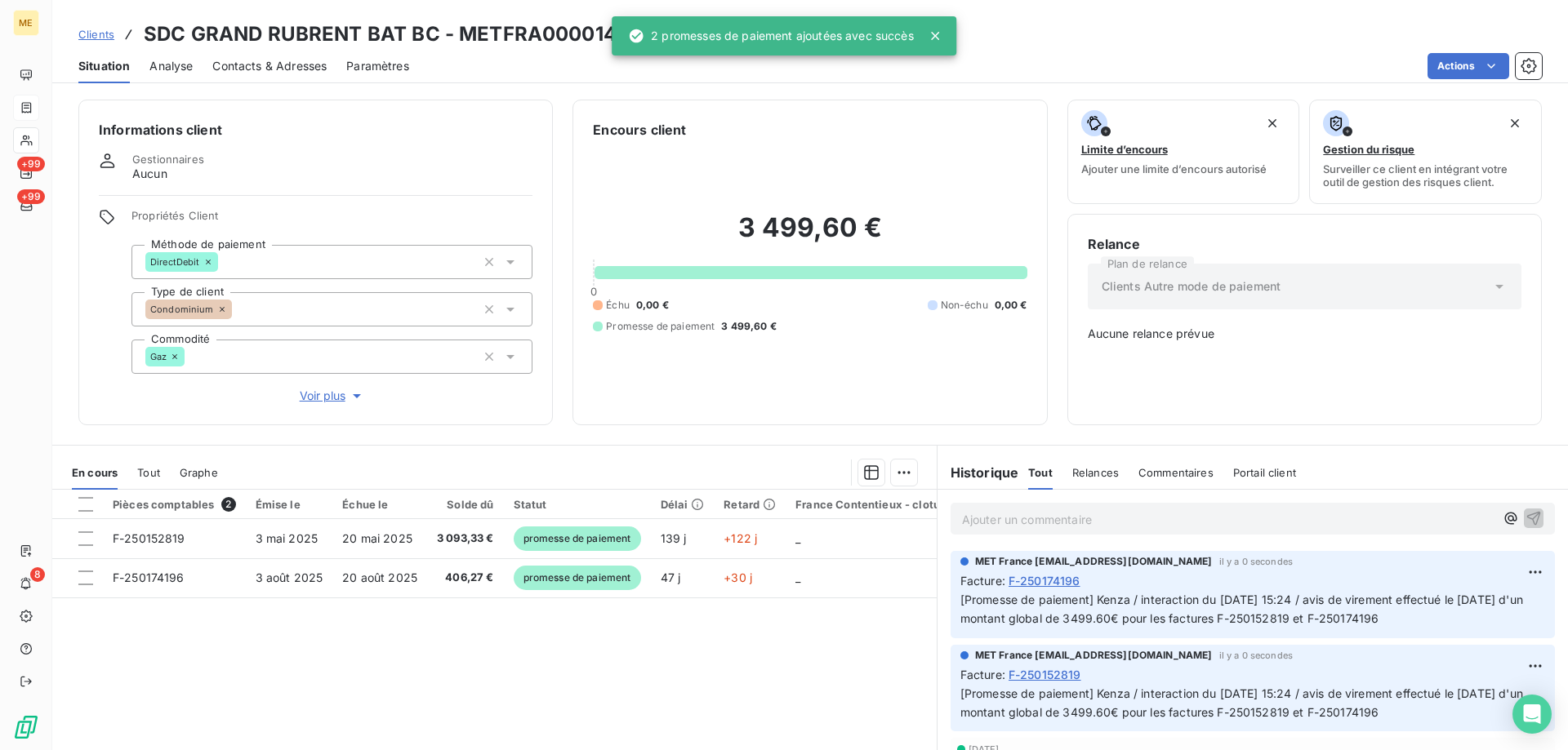
click at [939, 35] on icon at bounding box center [935, 36] width 16 height 16
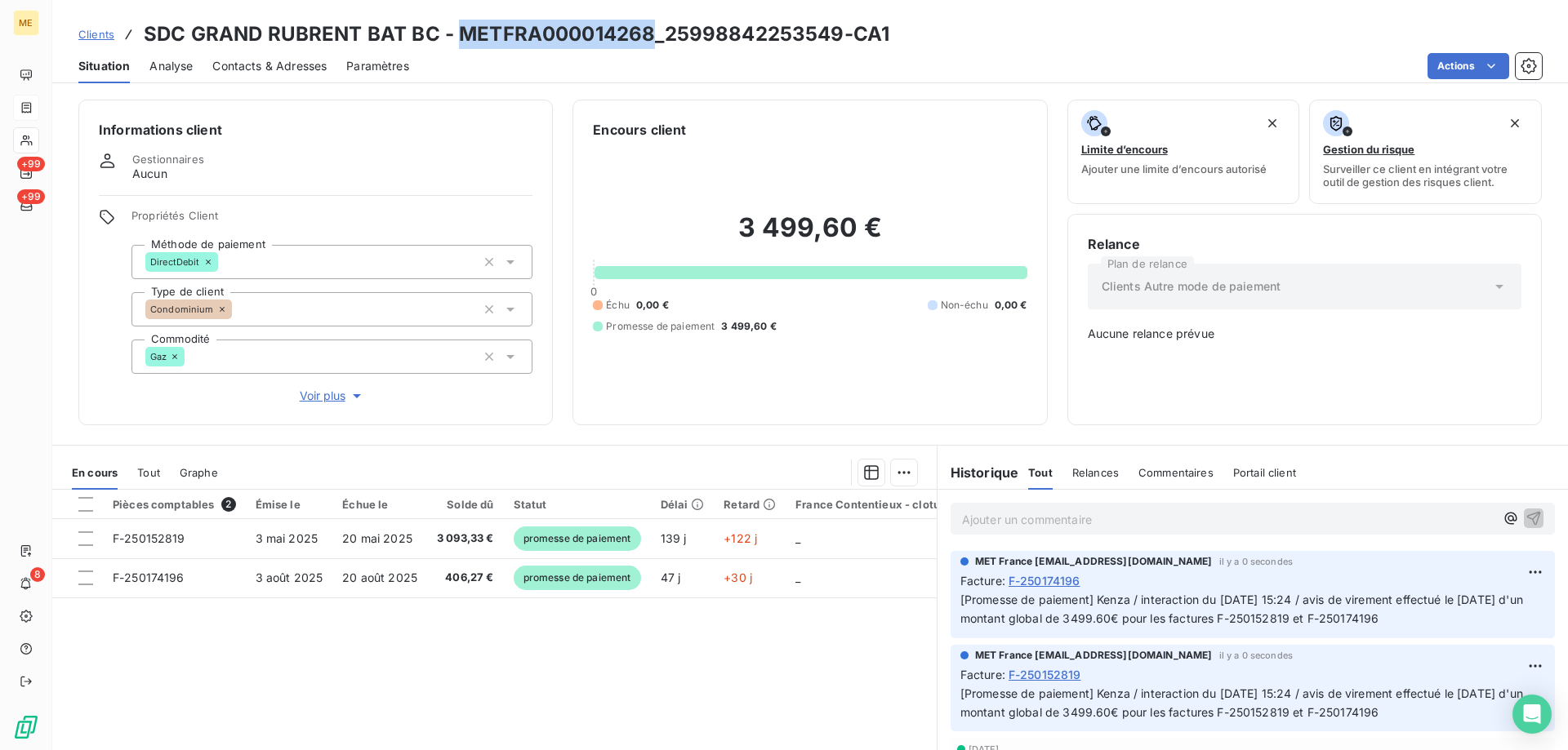
copy h3 "METFRA000014268"
drag, startPoint x: 457, startPoint y: 30, endPoint x: 647, endPoint y: 40, distance: 190.3
click at [647, 40] on h3 "SDC GRAND RUBRENT BAT BC - METFRA000014268_25998842253549-CA1" at bounding box center [516, 35] width 745 height 30
click at [744, 35] on h3 "SDC GRAND RUBRENT BAT BC - METFRA000014268_25998842253549-CA1" at bounding box center [516, 35] width 745 height 30
copy h3 "METFRA000014268"
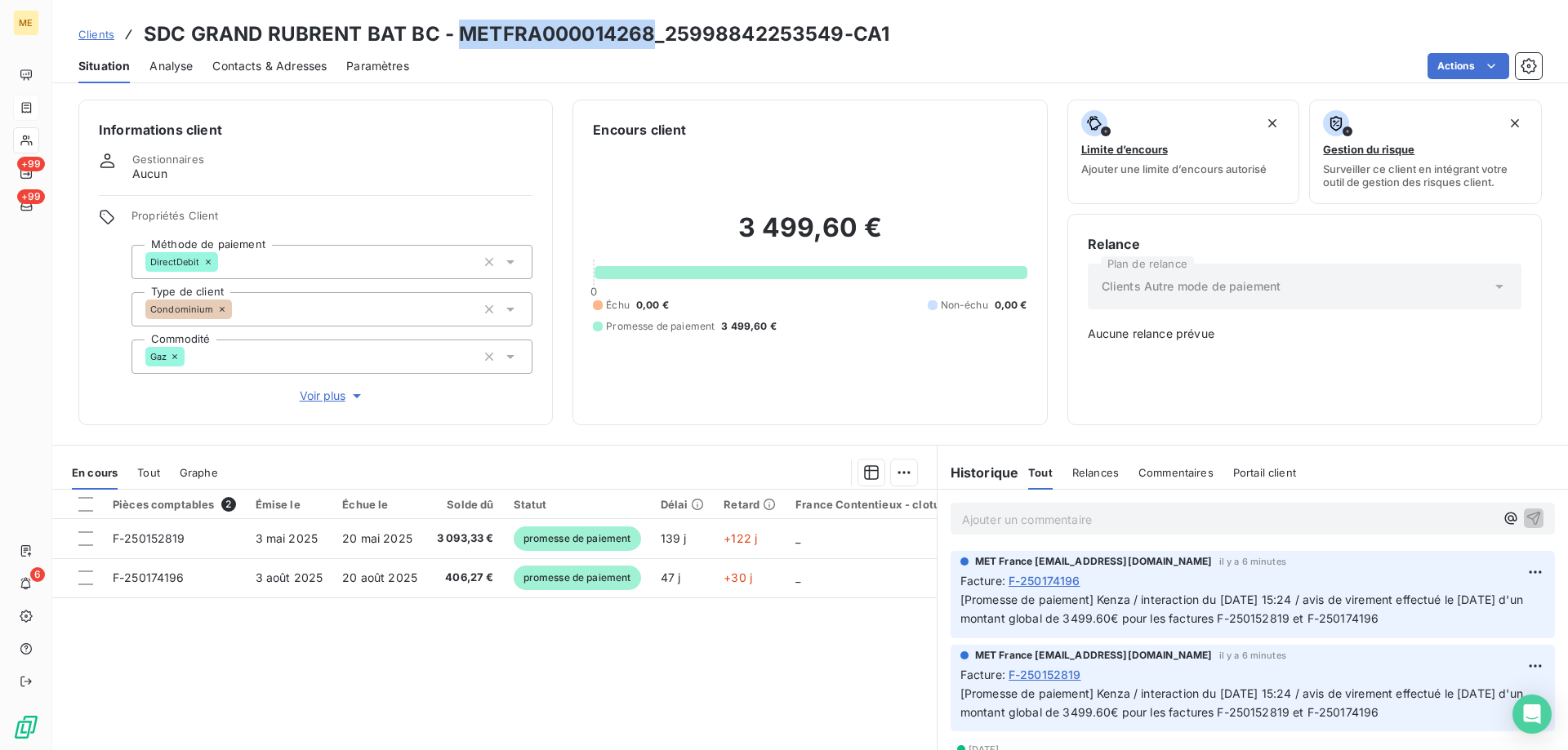
drag, startPoint x: 648, startPoint y: 35, endPoint x: 578, endPoint y: 46, distance: 70.9
click at [467, 48] on h3 "SDC GRAND RUBRENT BAT BC - METFRA000014268_25998842253549-CA1" at bounding box center [516, 35] width 745 height 30
